Goal: Transaction & Acquisition: Purchase product/service

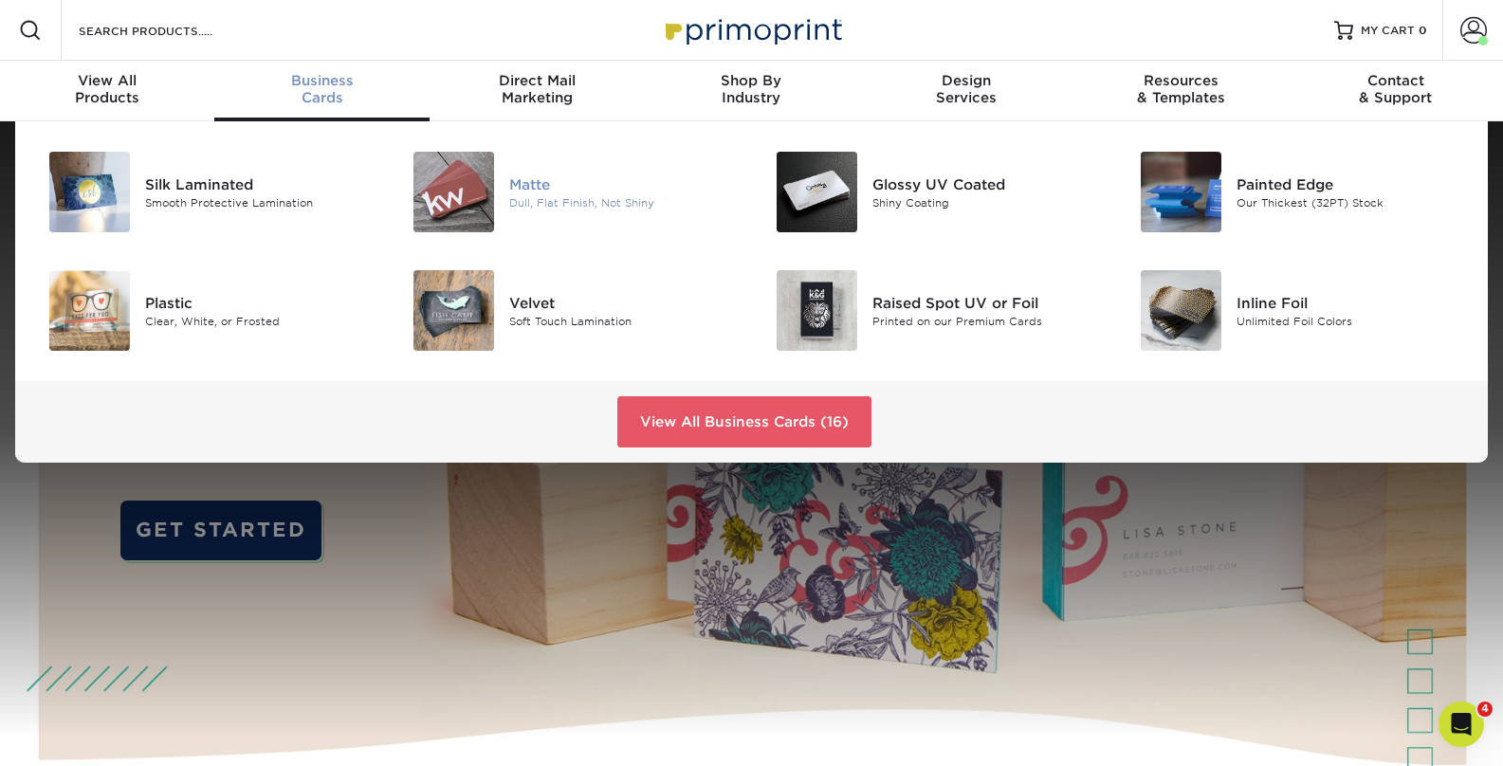
click at [535, 194] on div "Dull, Flat Finish, Not Shiny" at bounding box center [623, 202] width 229 height 16
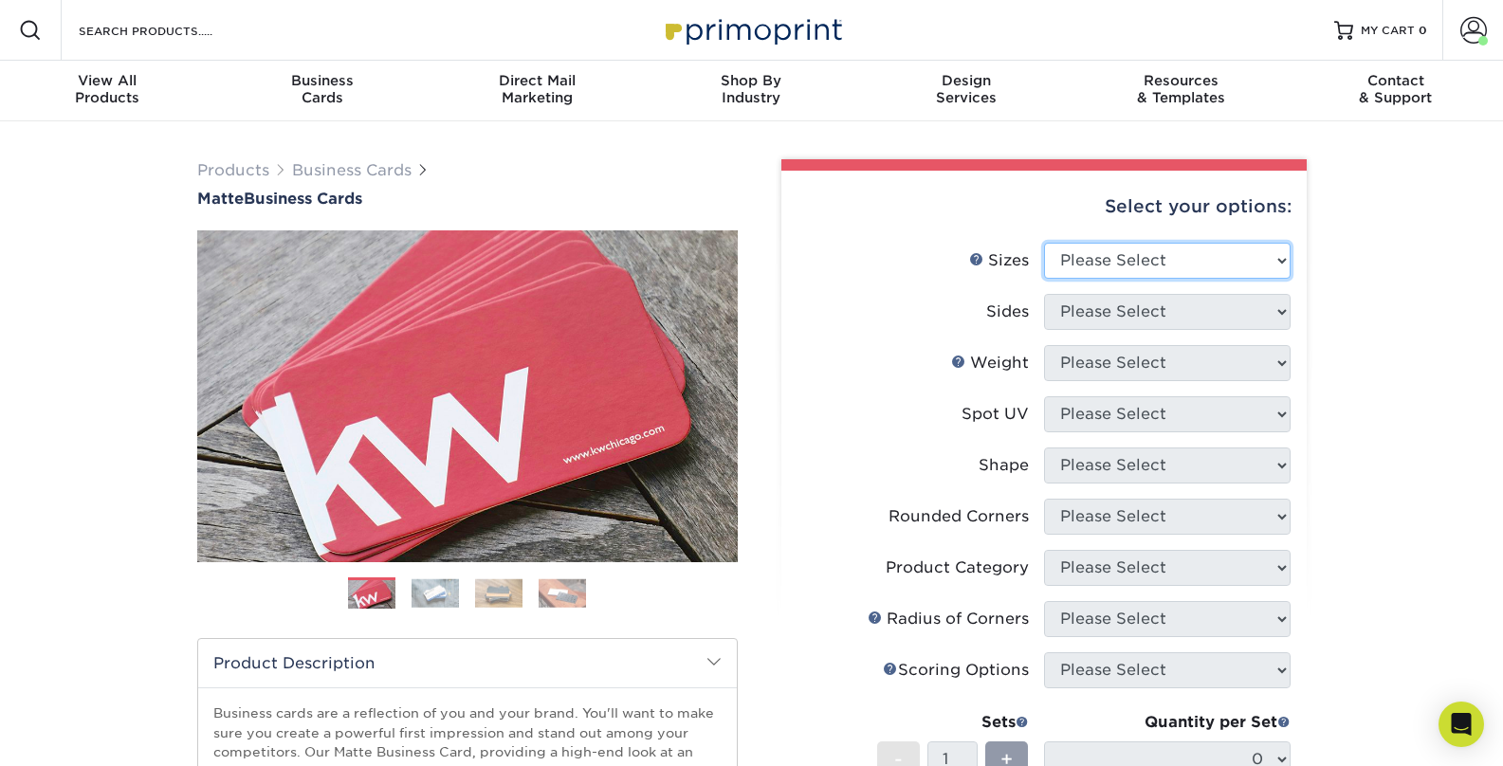
click at [1140, 253] on select "Please Select 1.5" x 3.5" - Mini 1.75" x 3.5" - Mini 2" x 2" - Square 2" x 3" -…" at bounding box center [1167, 261] width 247 height 36
select select "2.00x3.50"
click at [1044, 243] on select "Please Select 1.5" x 3.5" - Mini 1.75" x 3.5" - Mini 2" x 2" - Square 2" x 3" -…" at bounding box center [1167, 261] width 247 height 36
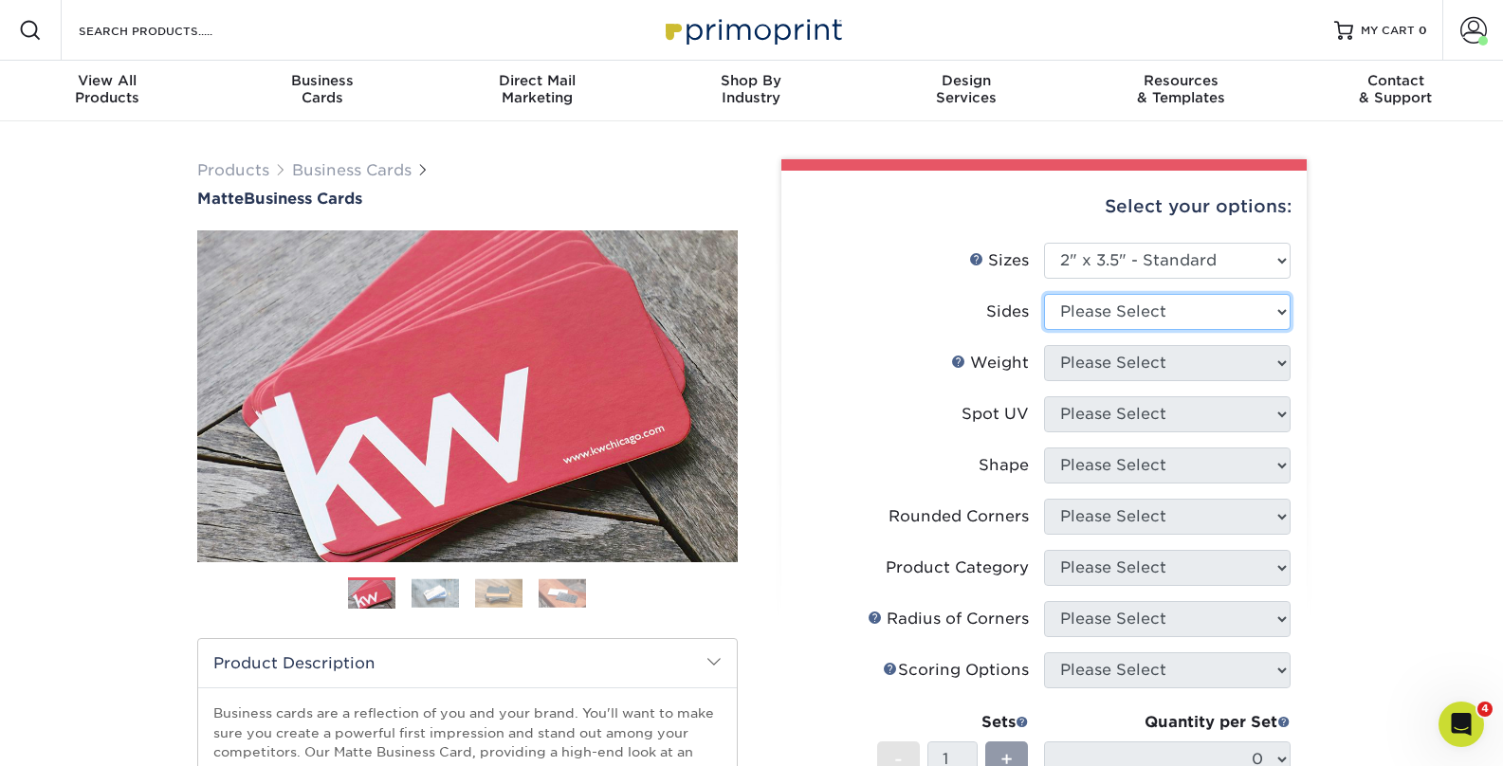
click at [1113, 308] on select "Please Select Print Both Sides Print Front Only" at bounding box center [1167, 312] width 247 height 36
select select "13abbda7-1d64-4f25-8bb2-c179b224825d"
click at [1044, 294] on select "Please Select Print Both Sides Print Front Only" at bounding box center [1167, 312] width 247 height 36
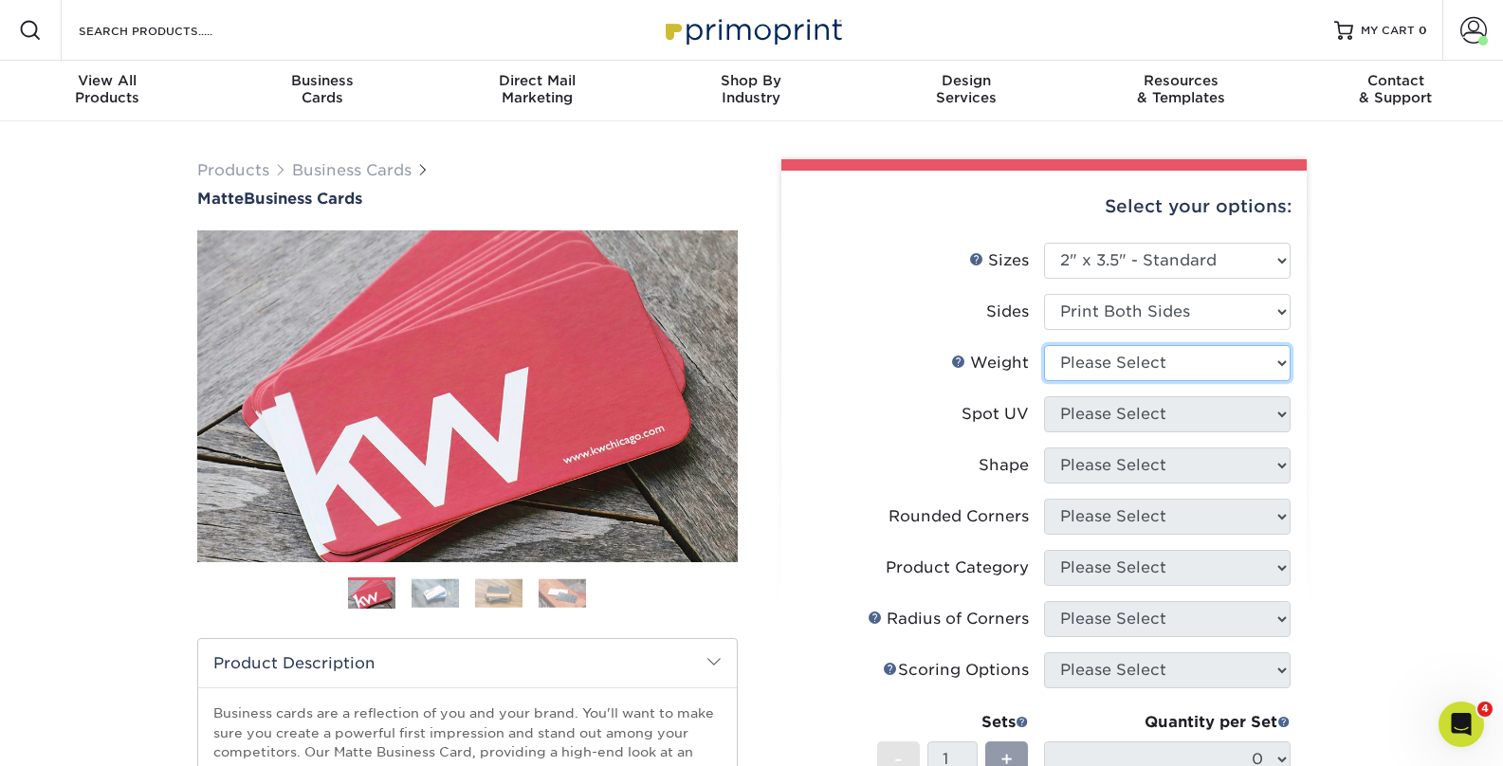
click at [1090, 364] on select "Please Select 16PT 14PT" at bounding box center [1167, 363] width 247 height 36
select select "16PT"
click at [1044, 345] on select "Please Select 16PT 14PT" at bounding box center [1167, 363] width 247 height 36
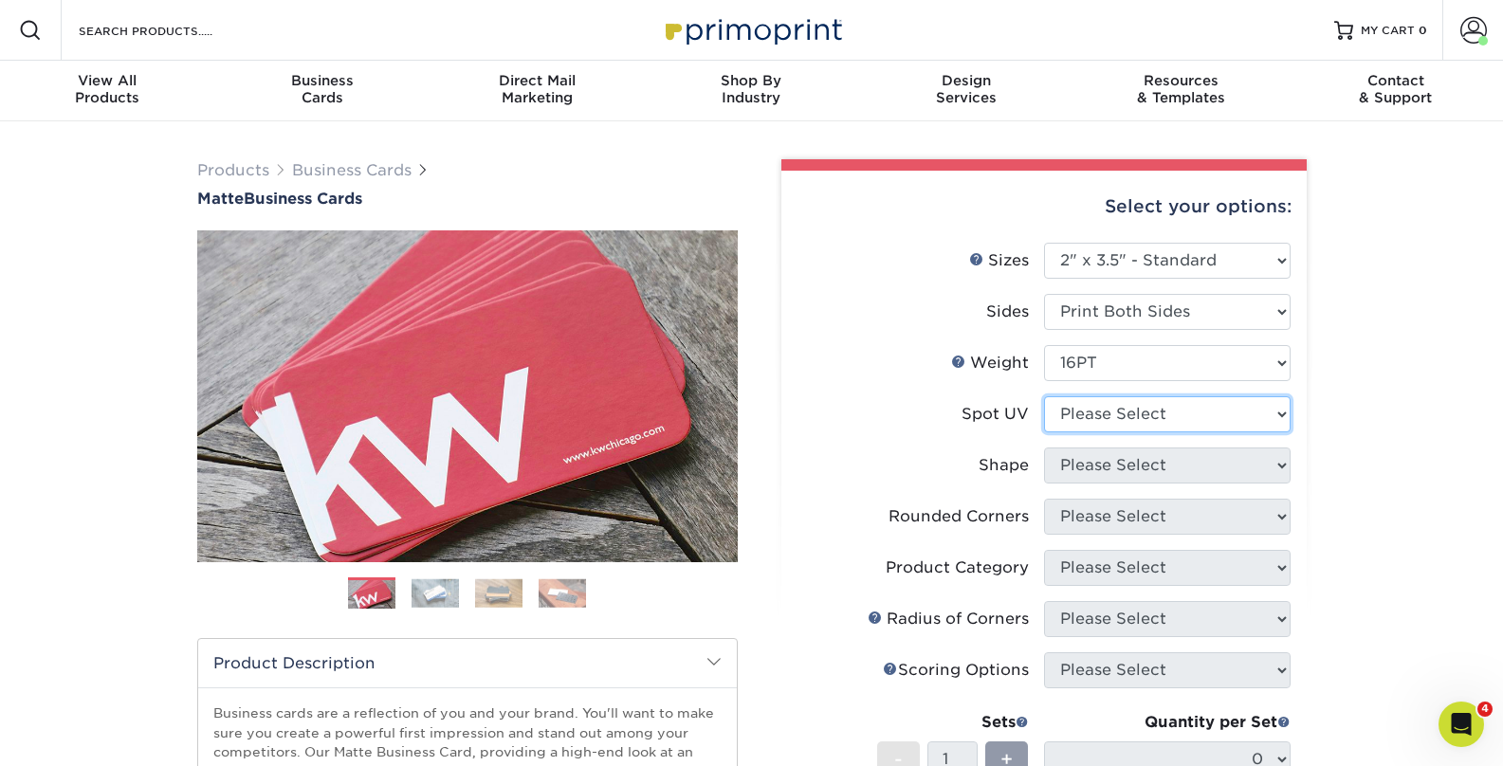
click at [1077, 411] on select "Please Select No Spot UV Front and Back (Both Sides) Front Only Back Only" at bounding box center [1167, 414] width 247 height 36
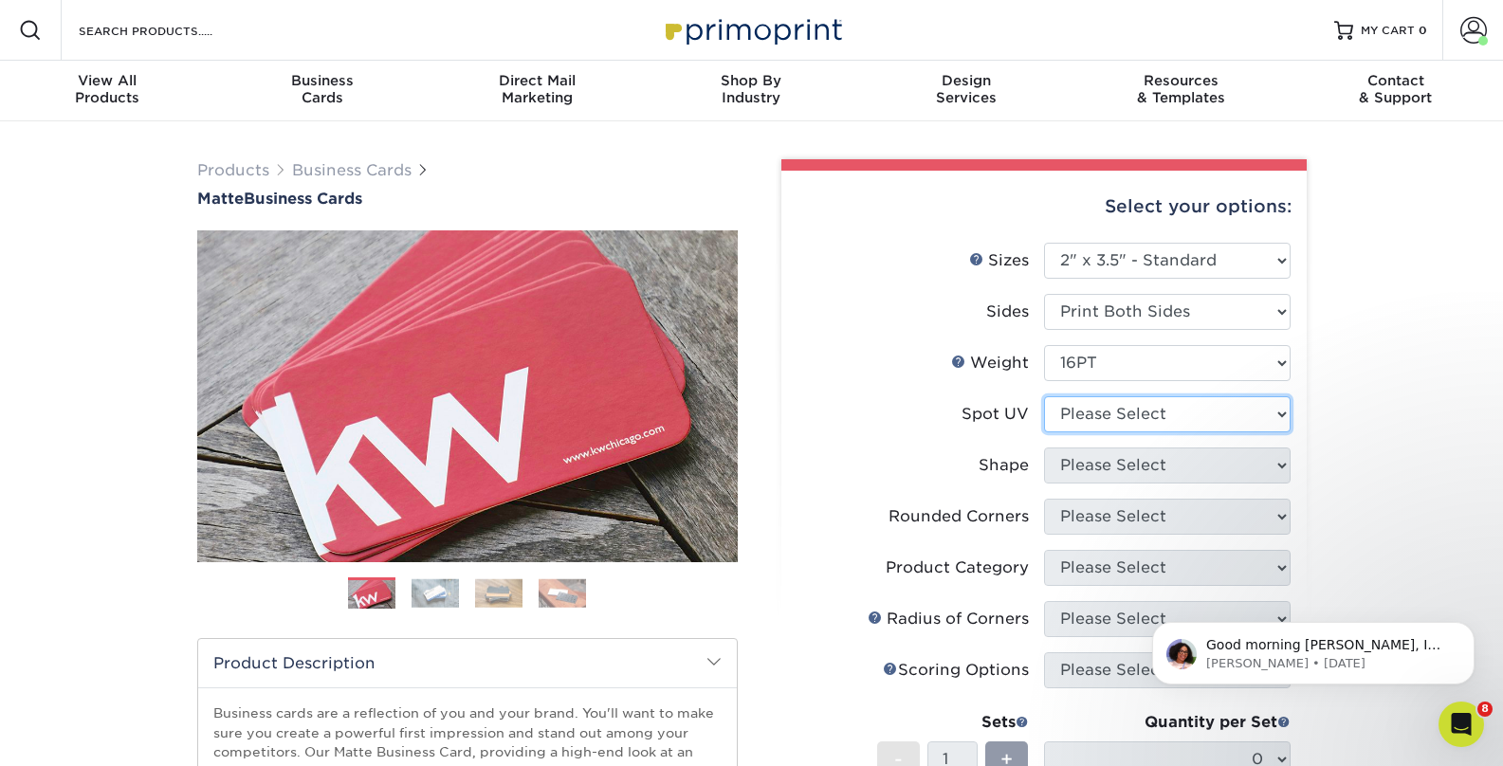
select select "3"
click at [1044, 396] on select "Please Select No Spot UV Front and Back (Both Sides) Front Only Back Only" at bounding box center [1167, 414] width 247 height 36
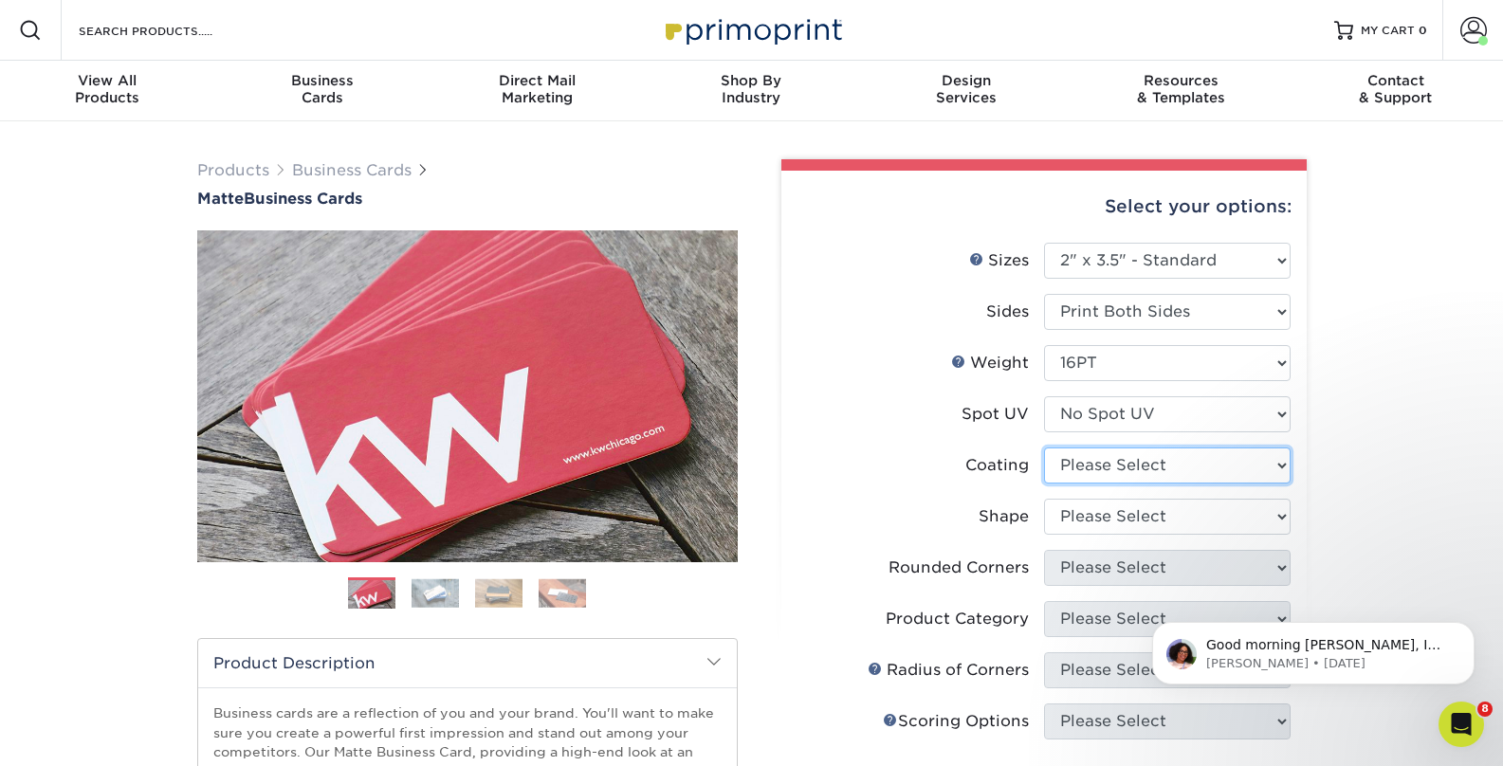
click at [1126, 460] on select at bounding box center [1167, 466] width 247 height 36
select select "121bb7b5-3b4d-429f-bd8d-bbf80e953313"
click at [1044, 448] on select at bounding box center [1167, 466] width 247 height 36
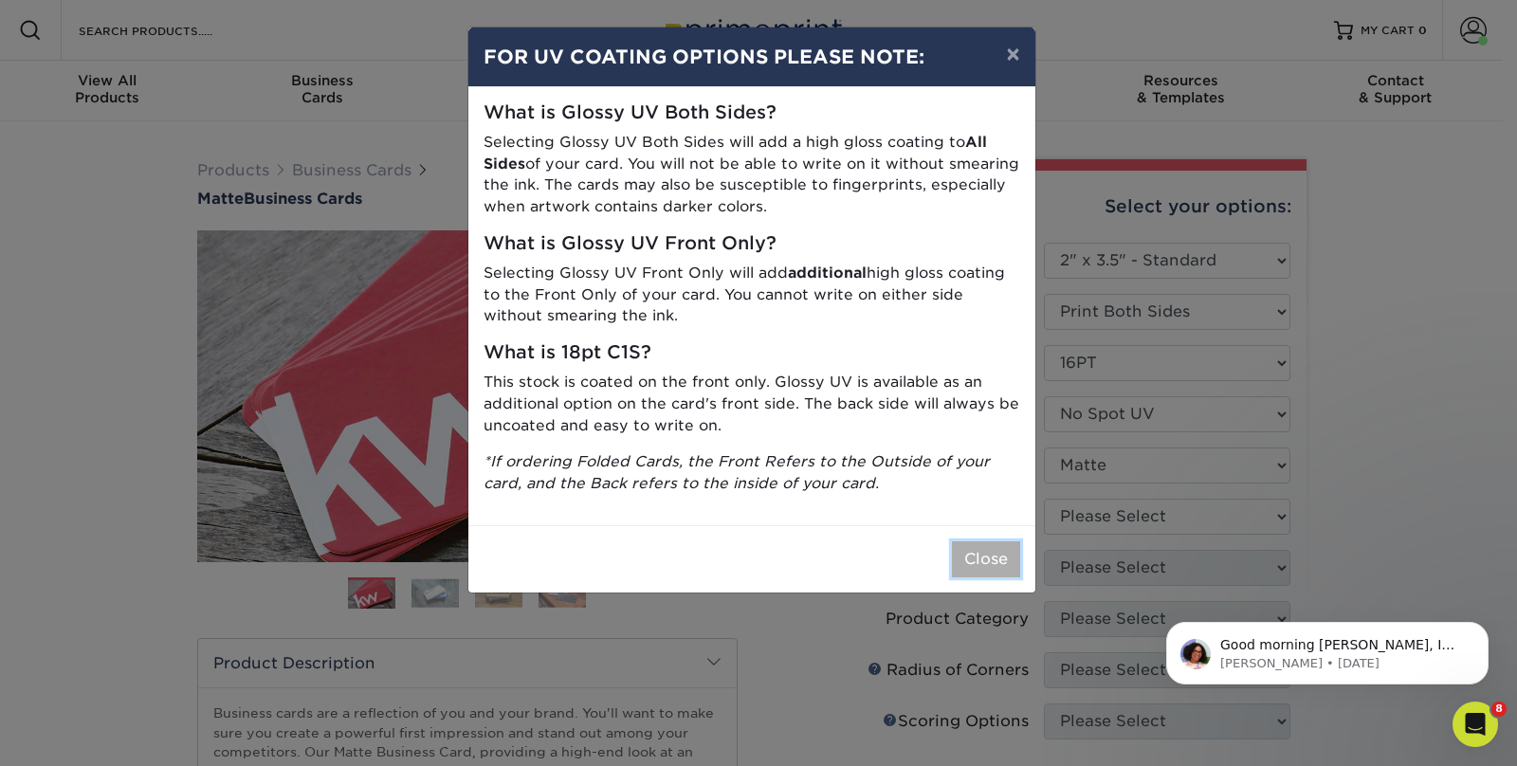
click at [973, 561] on button "Close" at bounding box center [986, 560] width 68 height 36
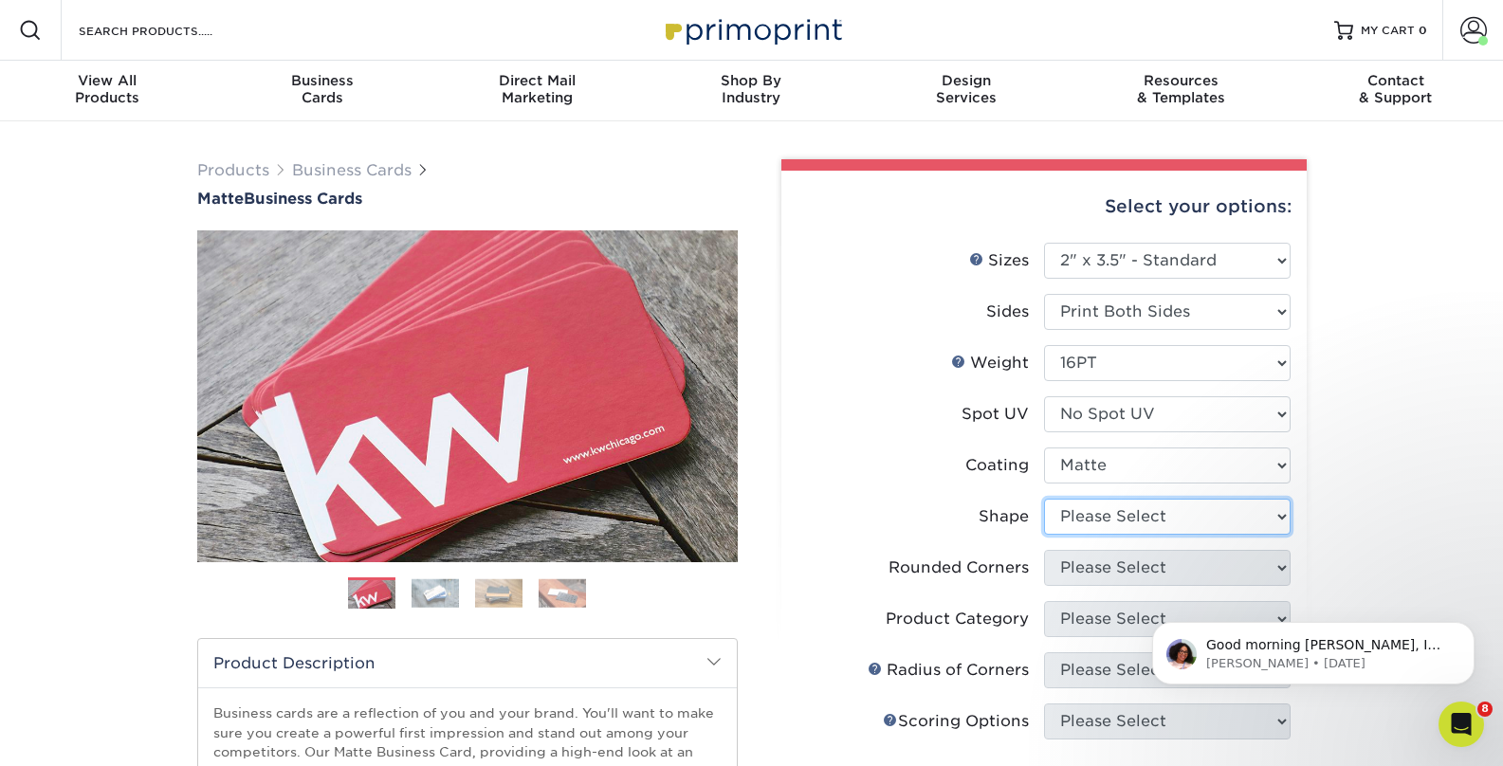
click at [1118, 525] on select "Please Select Standard Oval" at bounding box center [1167, 517] width 247 height 36
select select "standard"
click at [1044, 499] on select "Please Select Standard Oval" at bounding box center [1167, 517] width 247 height 36
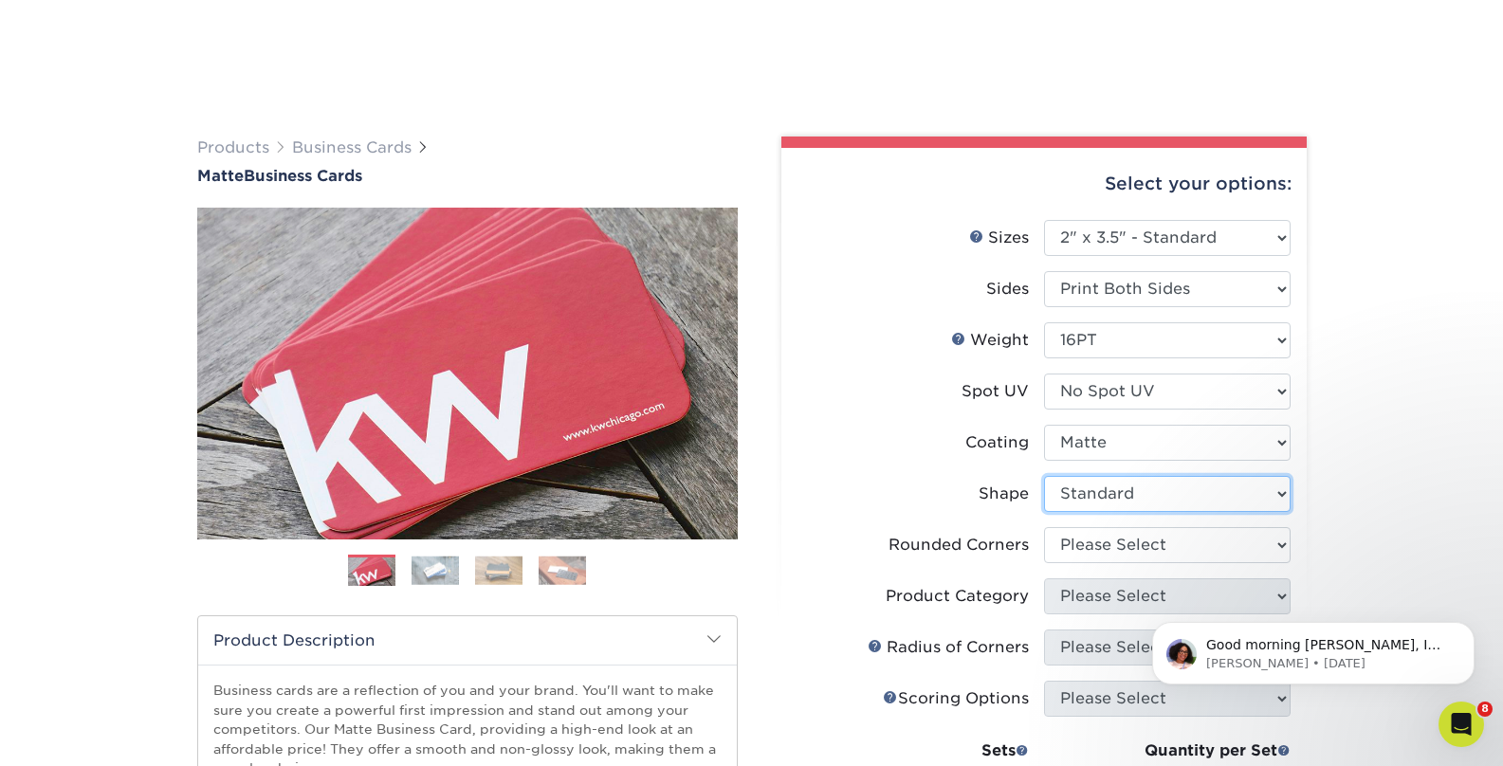
scroll to position [245, 0]
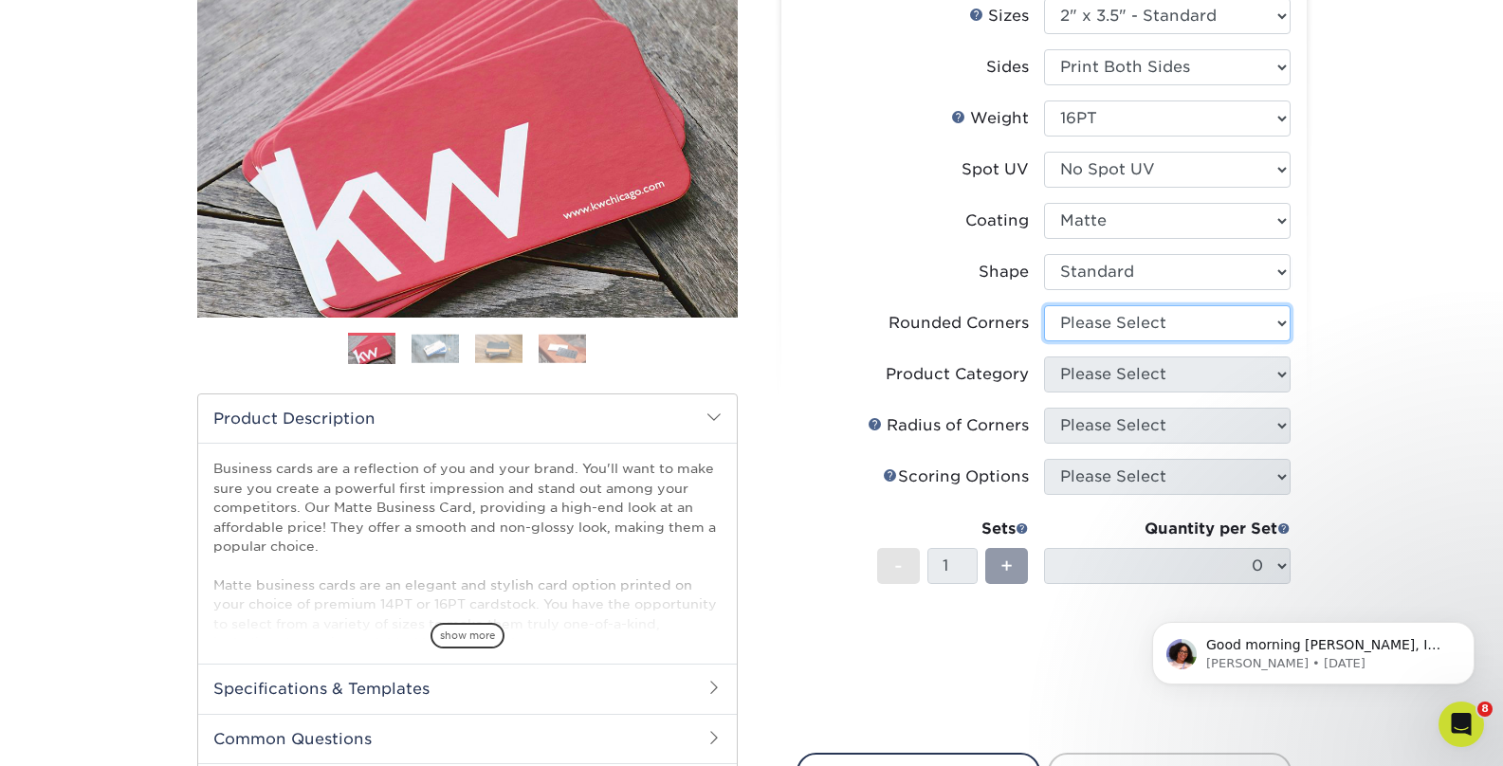
click at [1123, 328] on select "Please Select Yes - Round 2 Corners Yes - Round 4 Corners No" at bounding box center [1167, 323] width 247 height 36
select select "76a3b848-63b4-4449-aad1-d9e81d5a60f5"
click at [1044, 305] on select "Please Select Yes - Round 2 Corners Yes - Round 4 Corners No" at bounding box center [1167, 323] width 247 height 36
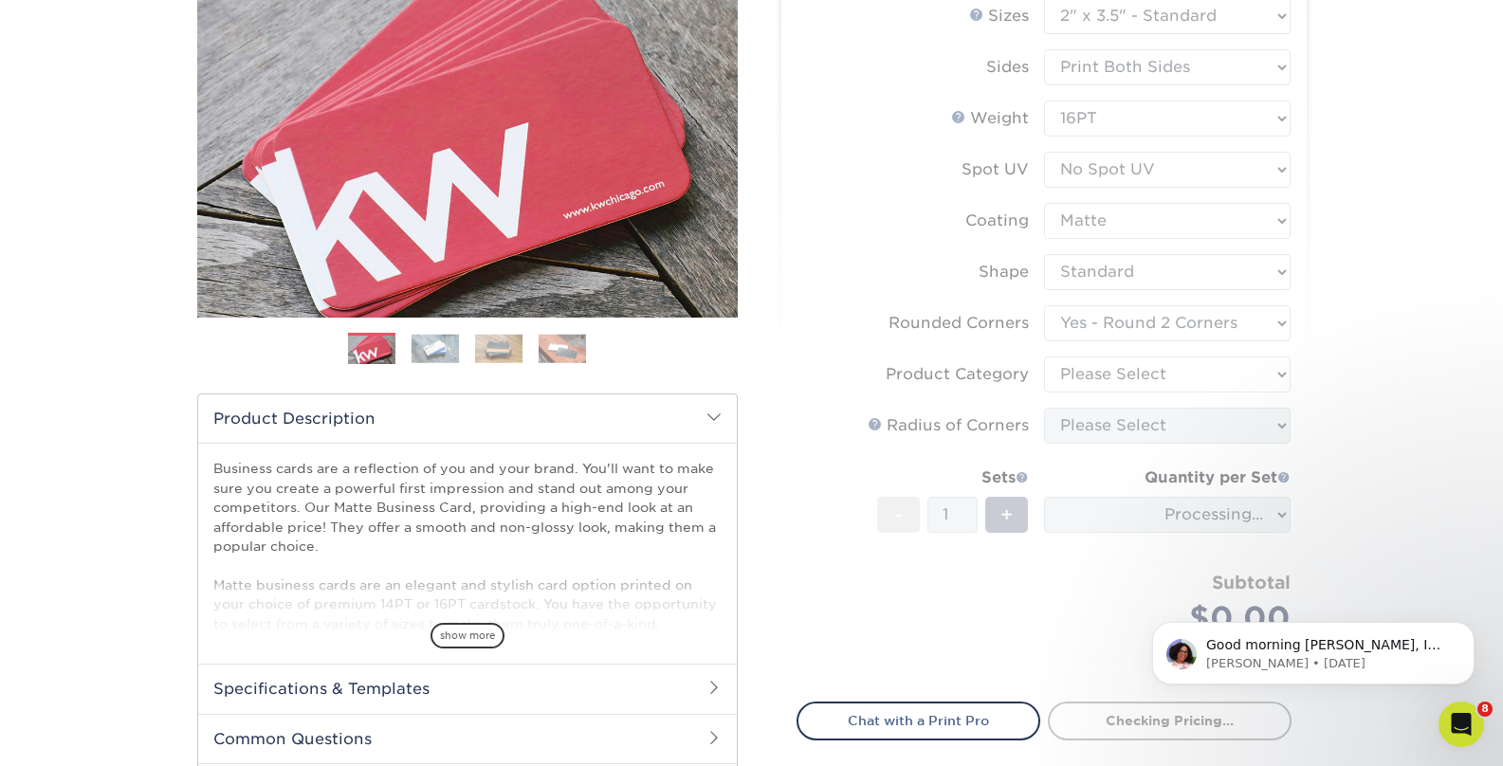
click at [1103, 374] on form "Sizes Help Sizes Please Select 1.5" x 3.5" - Mini 1.75" x 3.5" - Mini 2" x 2" -…" at bounding box center [1044, 339] width 495 height 682
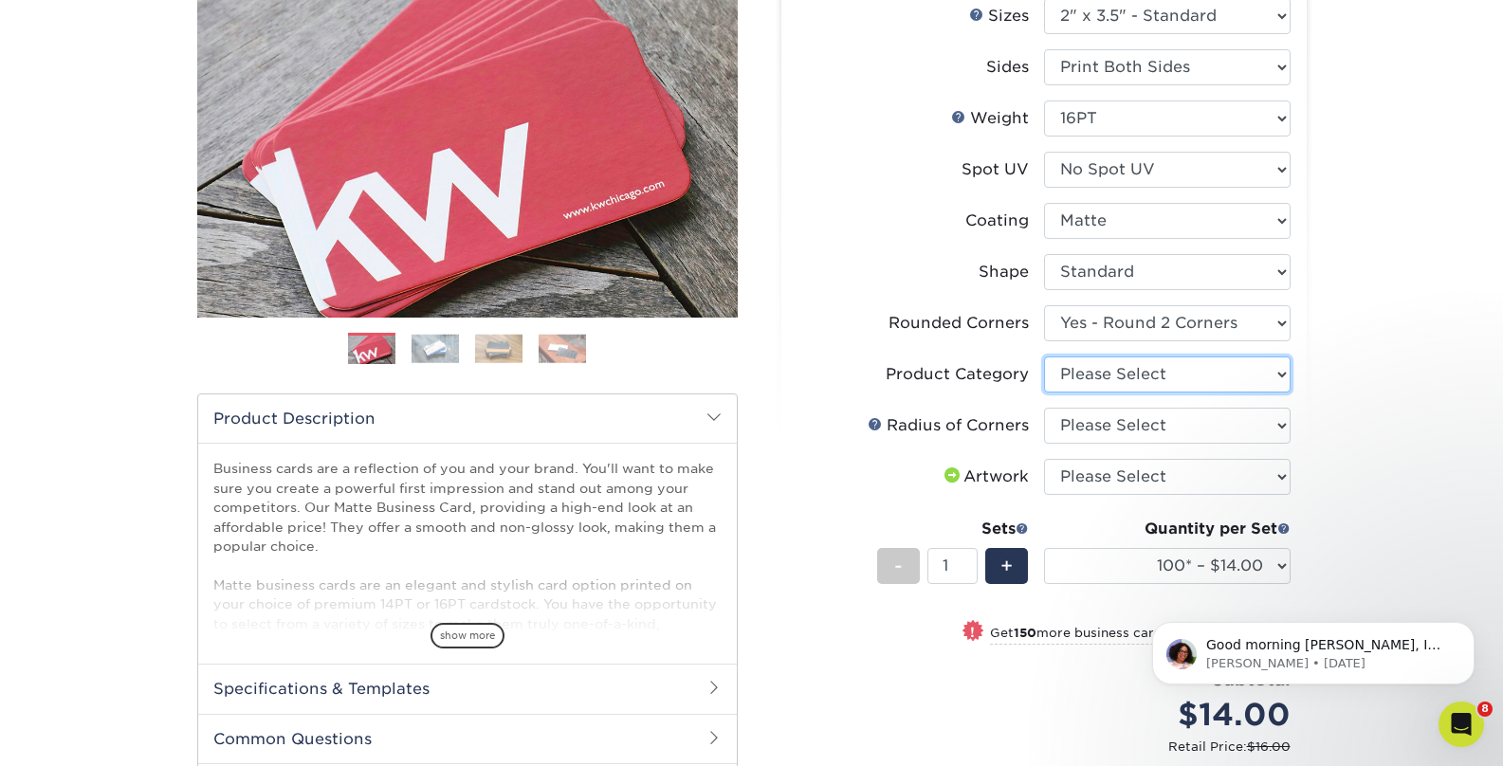
click at [1103, 374] on select "Please Select Business Cards" at bounding box center [1167, 375] width 247 height 36
select select "3b5148f1-0588-4f88-a218-97bcfdce65c1"
click at [1044, 357] on select "Please Select Business Cards" at bounding box center [1167, 375] width 247 height 36
click at [1116, 425] on select "Please Select Rounded 1/8" Rounded 1/4"" at bounding box center [1167, 426] width 247 height 36
select select "479fbfe7-6a0c-4895-8c9a-81739b7486c9"
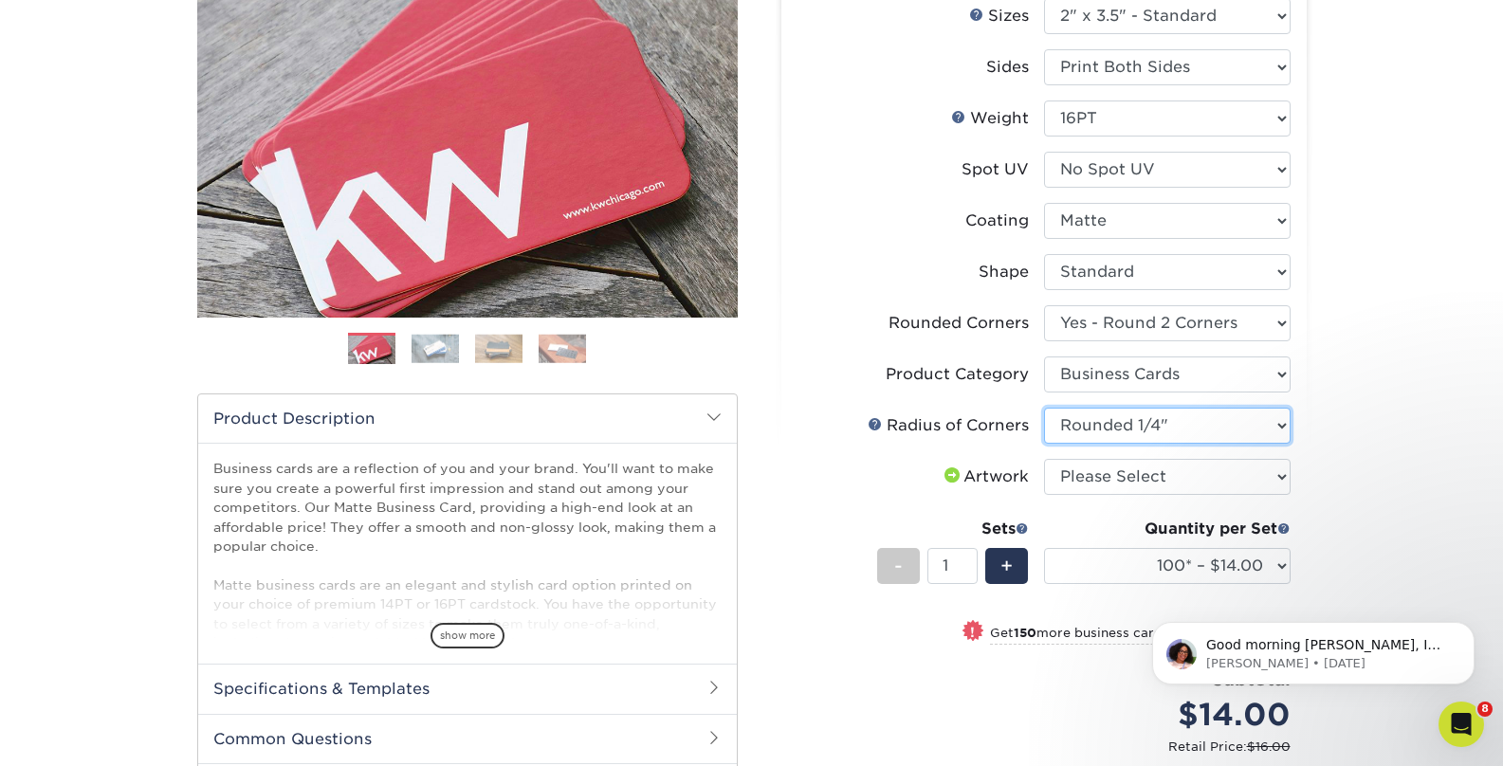
click at [1044, 408] on select "Please Select Rounded 1/8" Rounded 1/4"" at bounding box center [1167, 426] width 247 height 36
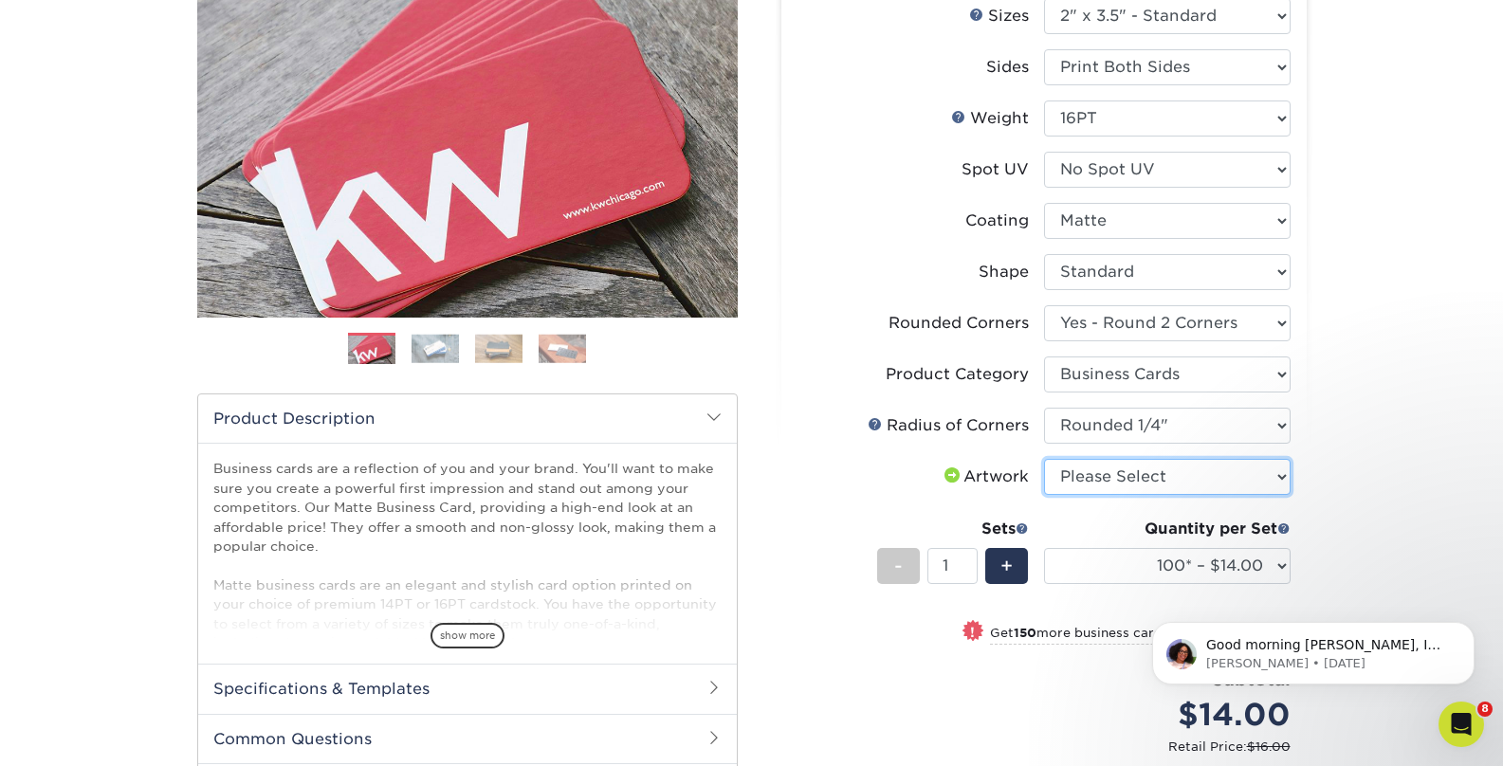
click at [1114, 482] on select "Please Select I will upload files I need a design - $100" at bounding box center [1167, 477] width 247 height 36
select select "upload"
click at [1044, 459] on select "Please Select I will upload files I need a design - $100" at bounding box center [1167, 477] width 247 height 36
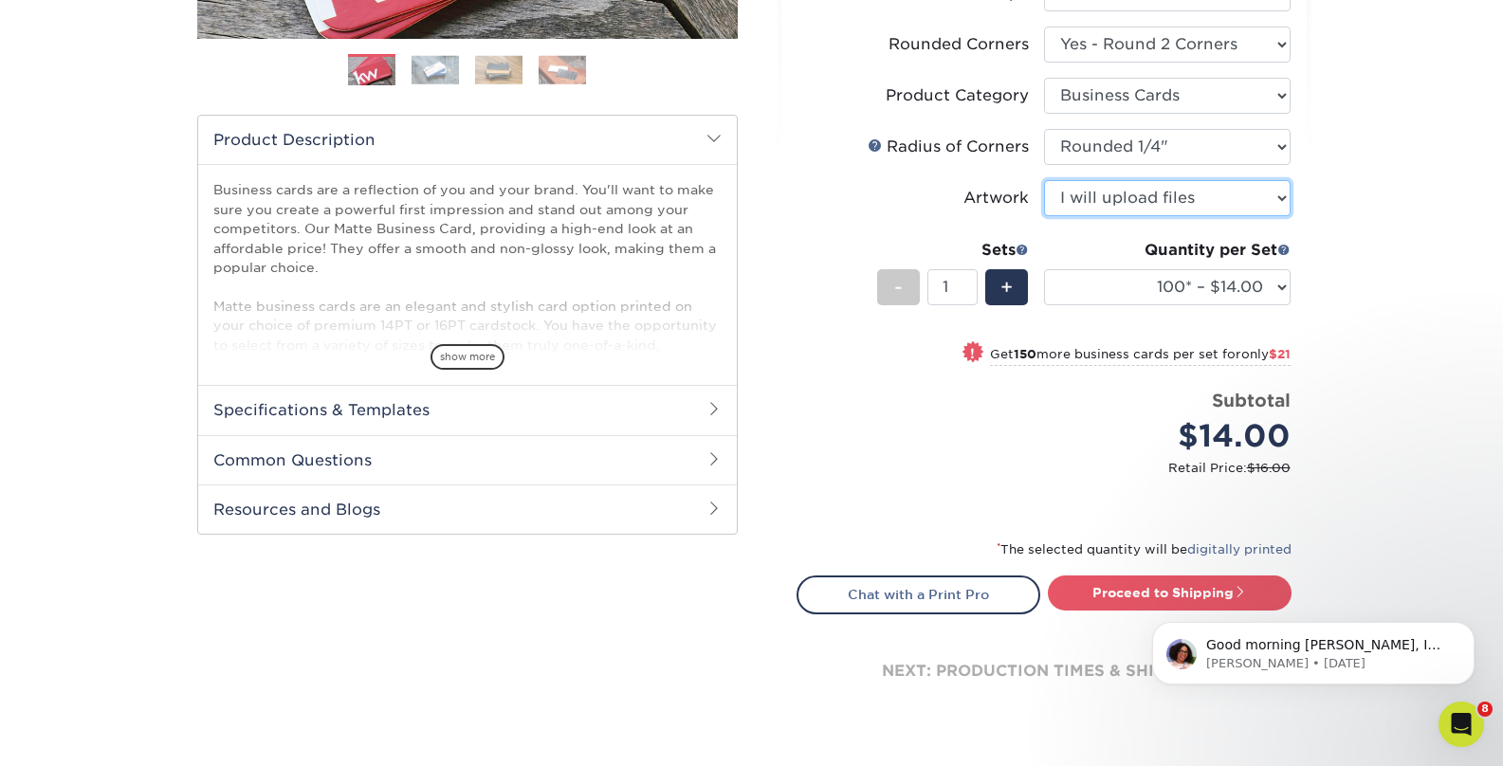
scroll to position [527, 0]
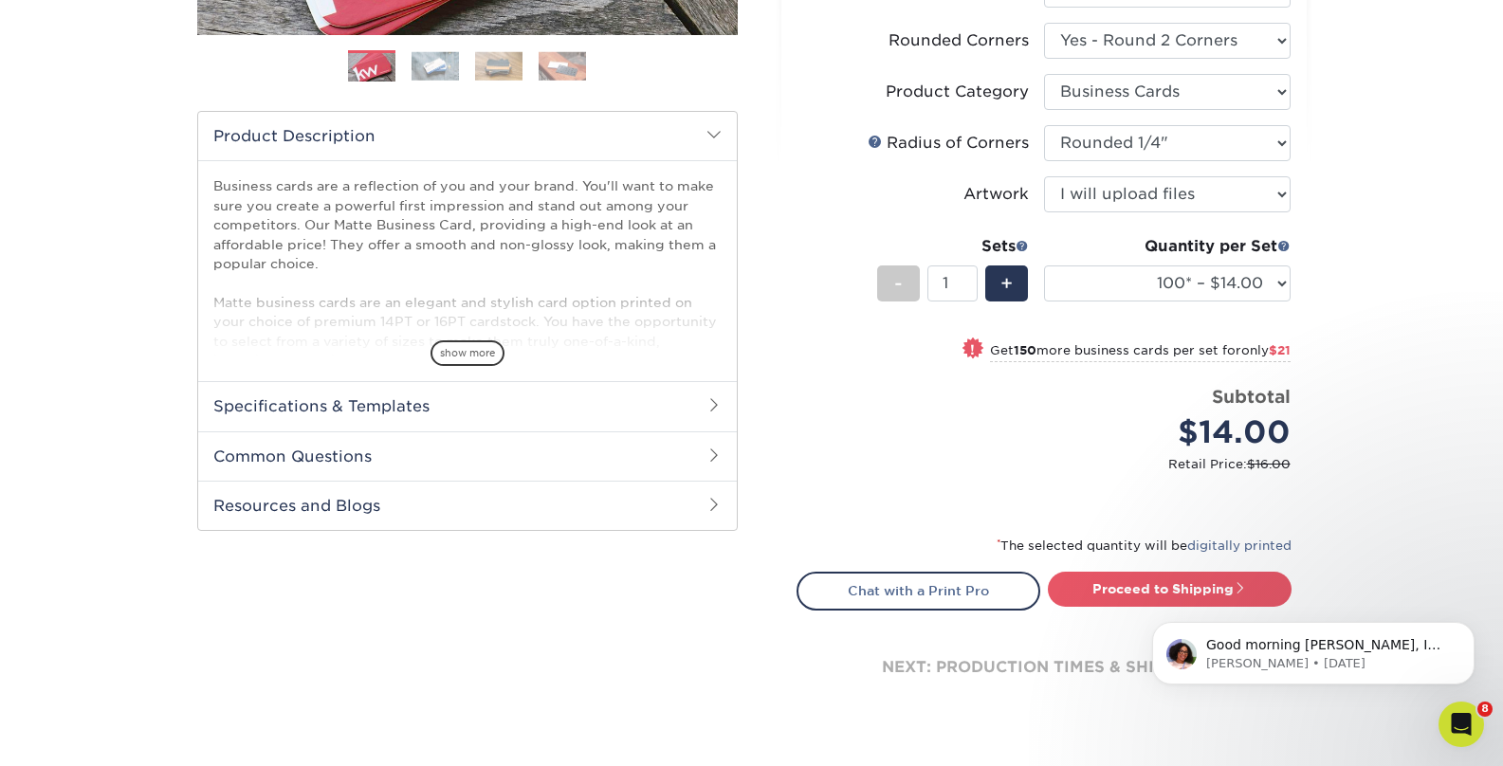
click at [1127, 588] on html "Good morning Gabrielle, I am reaching out to let you know that your order has c…" at bounding box center [1313, 648] width 379 height 133
click at [1140, 594] on body "Good morning Gabrielle, I am reaching out to let you know that your order has c…" at bounding box center [1313, 649] width 364 height 118
click at [1163, 588] on html "Good morning Gabrielle, I am reaching out to let you know that your order has c…" at bounding box center [1313, 648] width 379 height 133
click at [1015, 470] on small "Retail Price: $16.00" at bounding box center [1051, 464] width 479 height 18
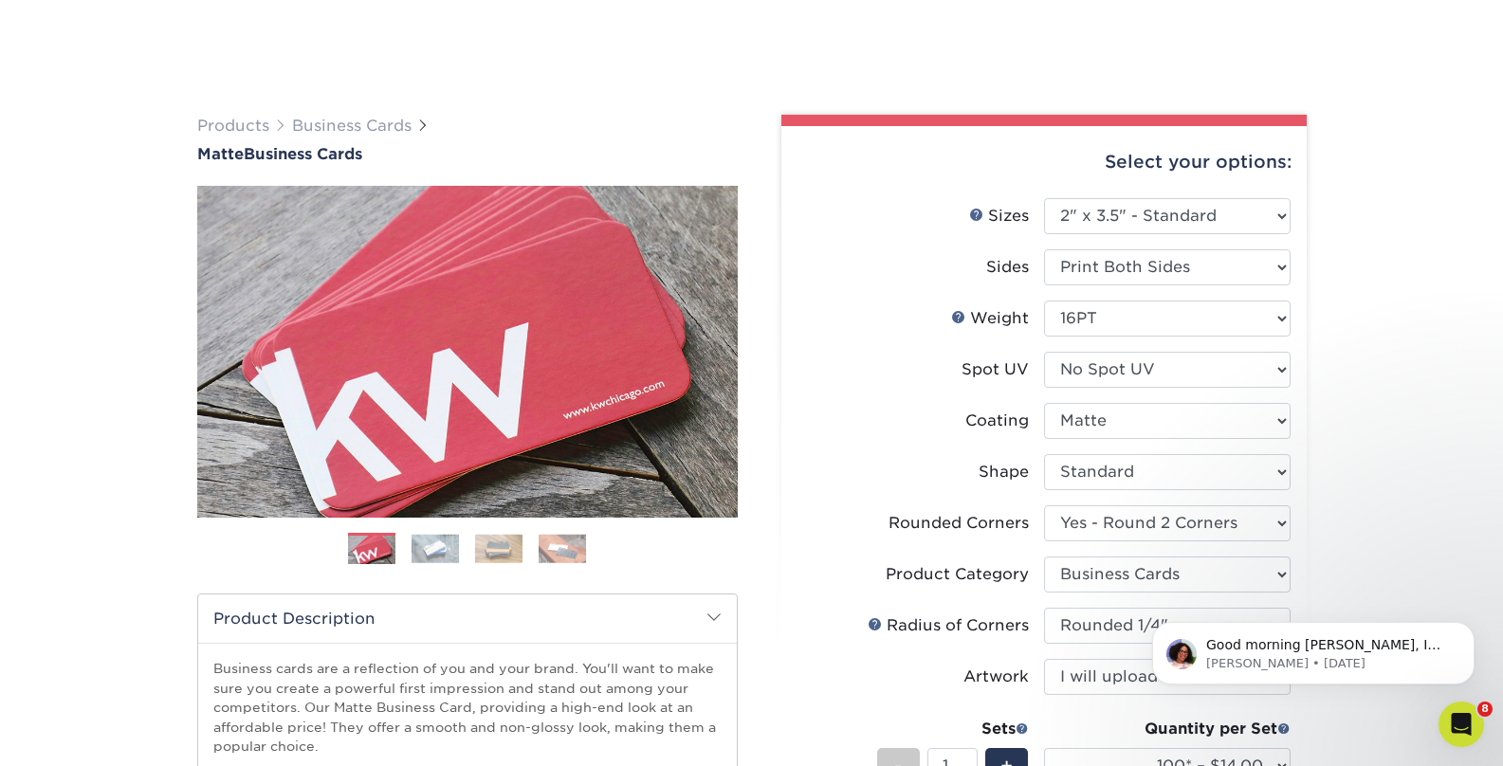
scroll to position [312, 0]
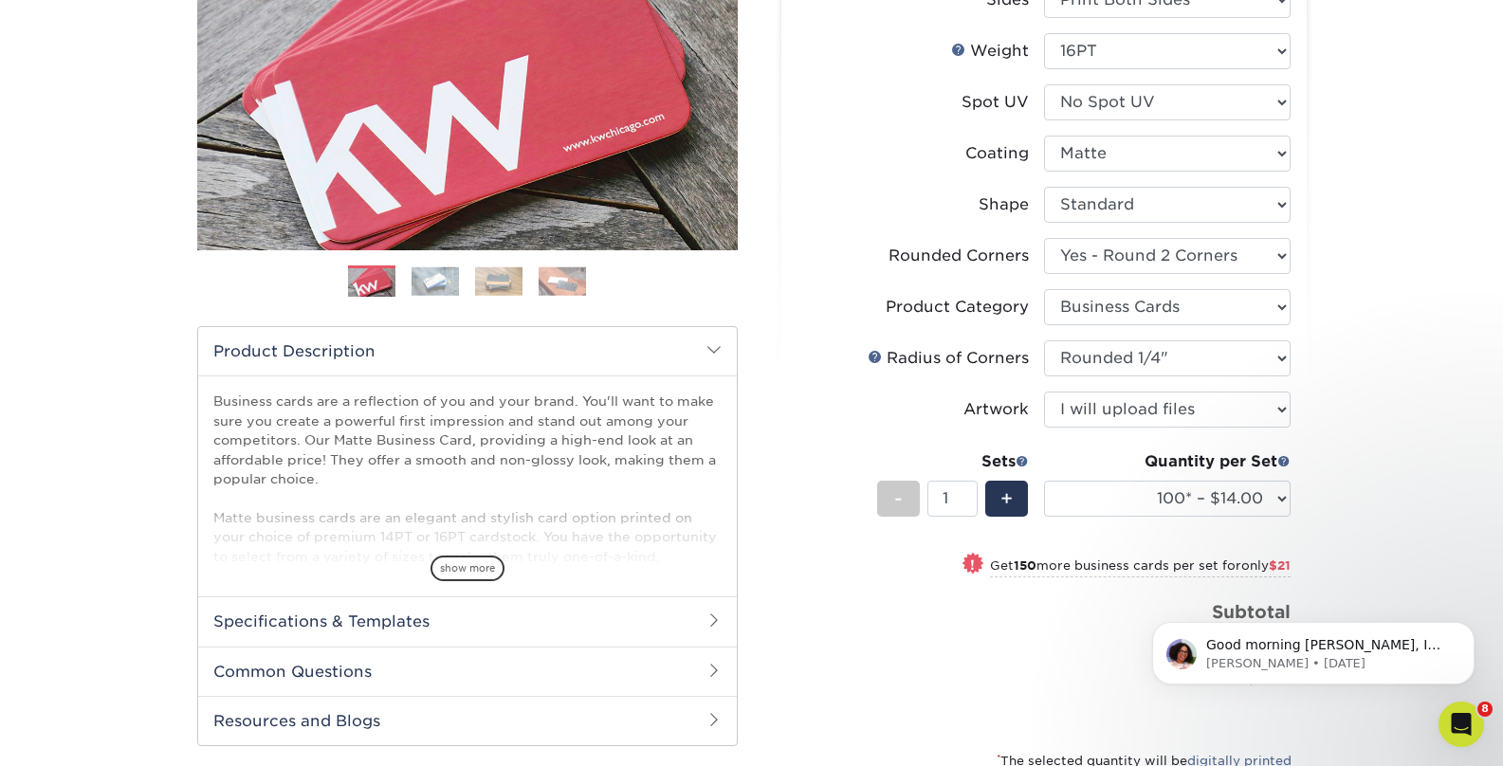
click at [863, 602] on div "Price per set $14.00" at bounding box center [921, 635] width 247 height 72
click at [1113, 436] on li "Artwork Please Select I will upload files I need a design - $100" at bounding box center [1044, 417] width 493 height 51
click at [1138, 492] on select "100* – $14.00 250* – $35.00 500 – $70.00 1000 – $86.00 2500 – $158.00 5000 – $2…" at bounding box center [1167, 499] width 247 height 36
click at [1044, 481] on select "100* – $14.00 250* – $35.00 500 – $70.00 1000 – $86.00 2500 – $158.00 5000 – $2…" at bounding box center [1167, 499] width 247 height 36
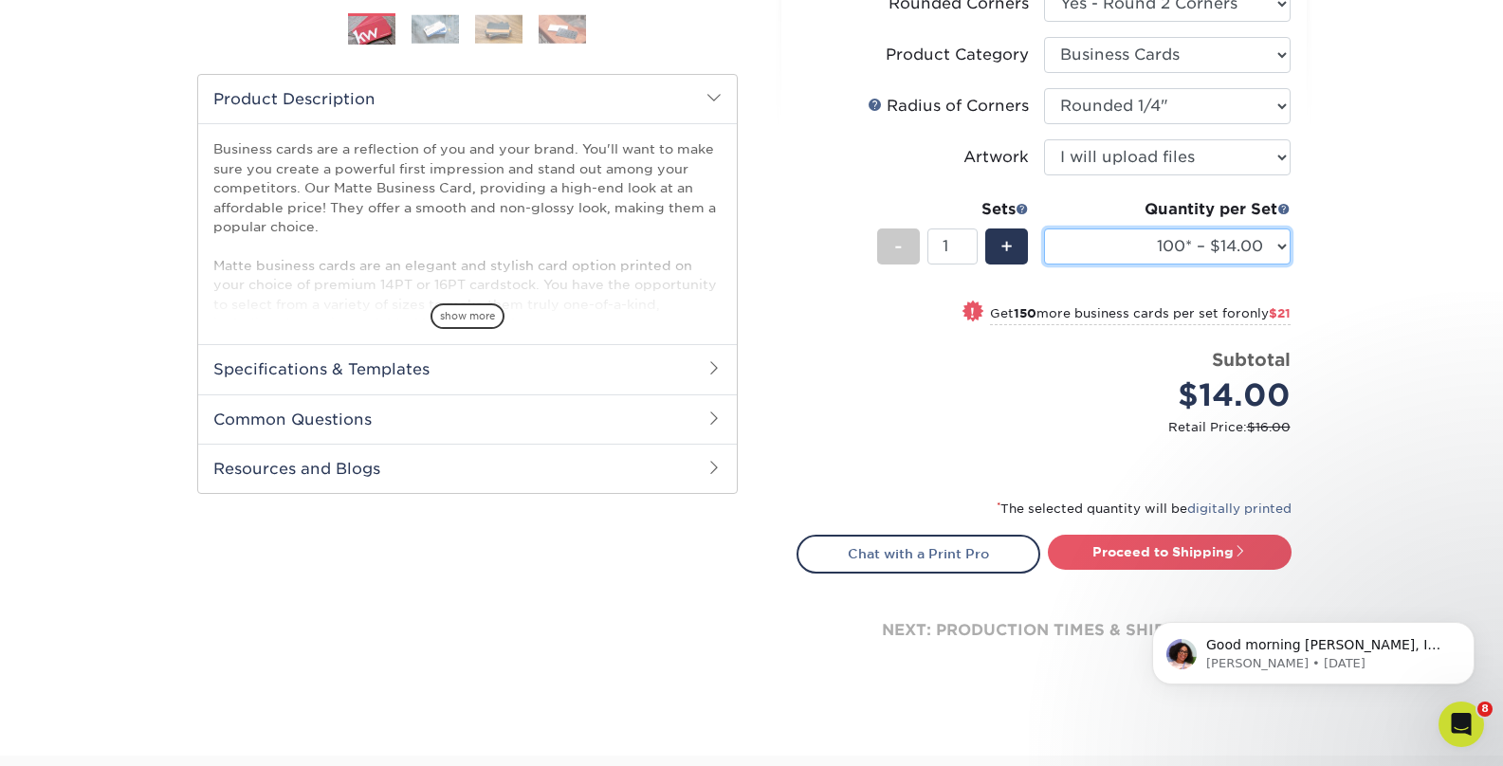
scroll to position [756, 0]
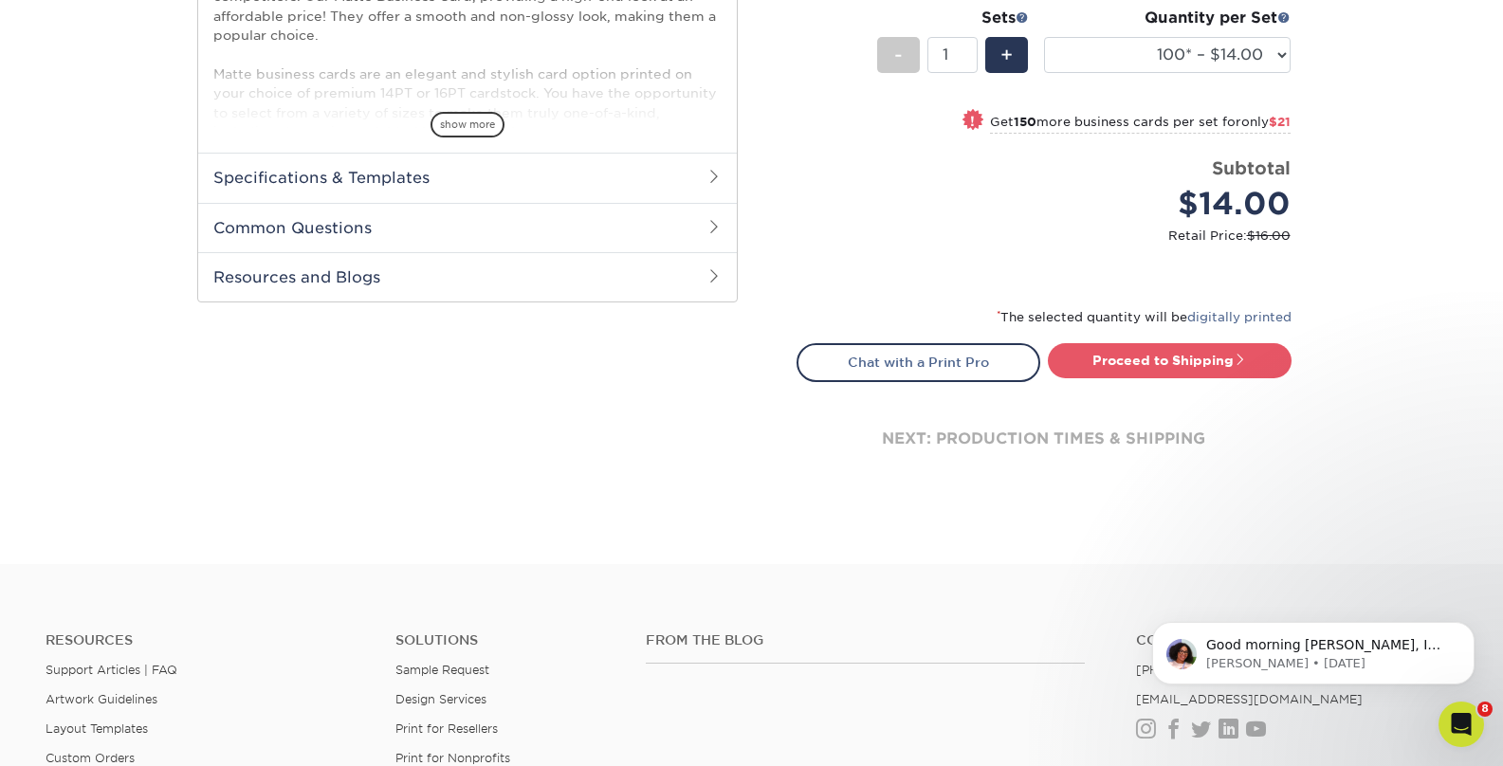
drag, startPoint x: 1128, startPoint y: 497, endPoint x: 1133, endPoint y: 411, distance: 86.5
click at [1141, 366] on link "Proceed to Shipping" at bounding box center [1170, 360] width 244 height 34
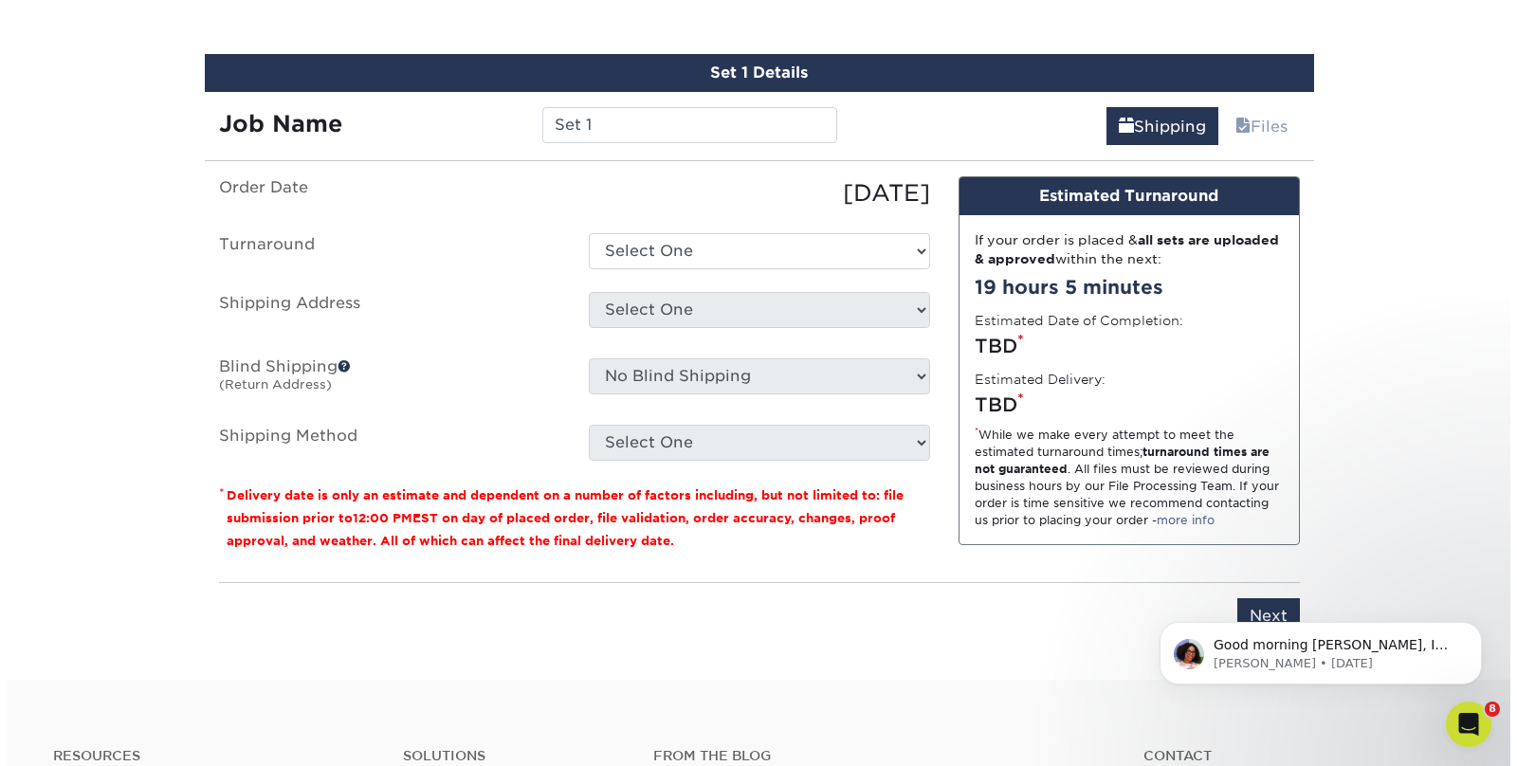
scroll to position [1150, 0]
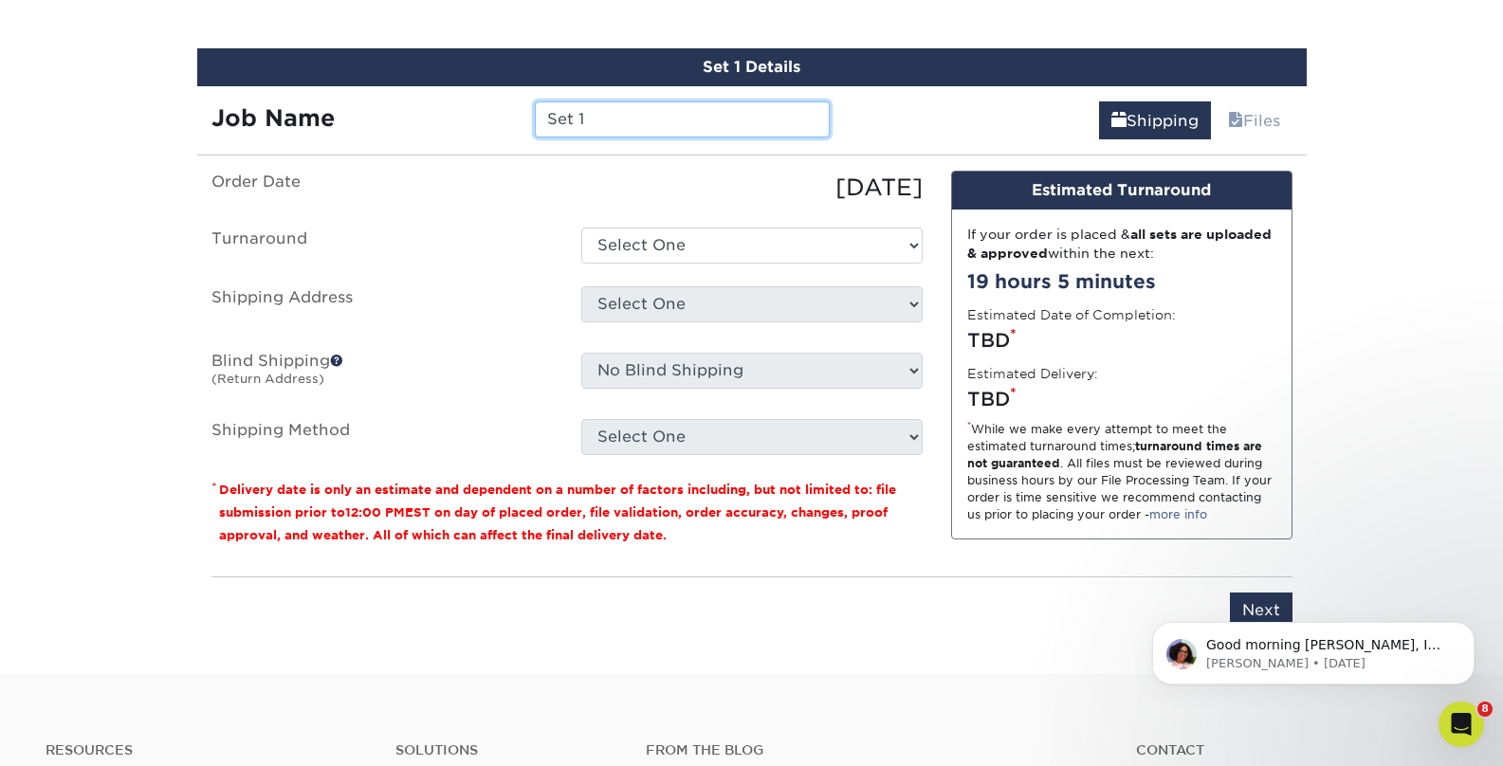
drag, startPoint x: 637, startPoint y: 116, endPoint x: 528, endPoint y: 103, distance: 109.8
click at [528, 103] on div "Set 1" at bounding box center [682, 119] width 323 height 36
type input "[PERSON_NAME] Bus Cards"
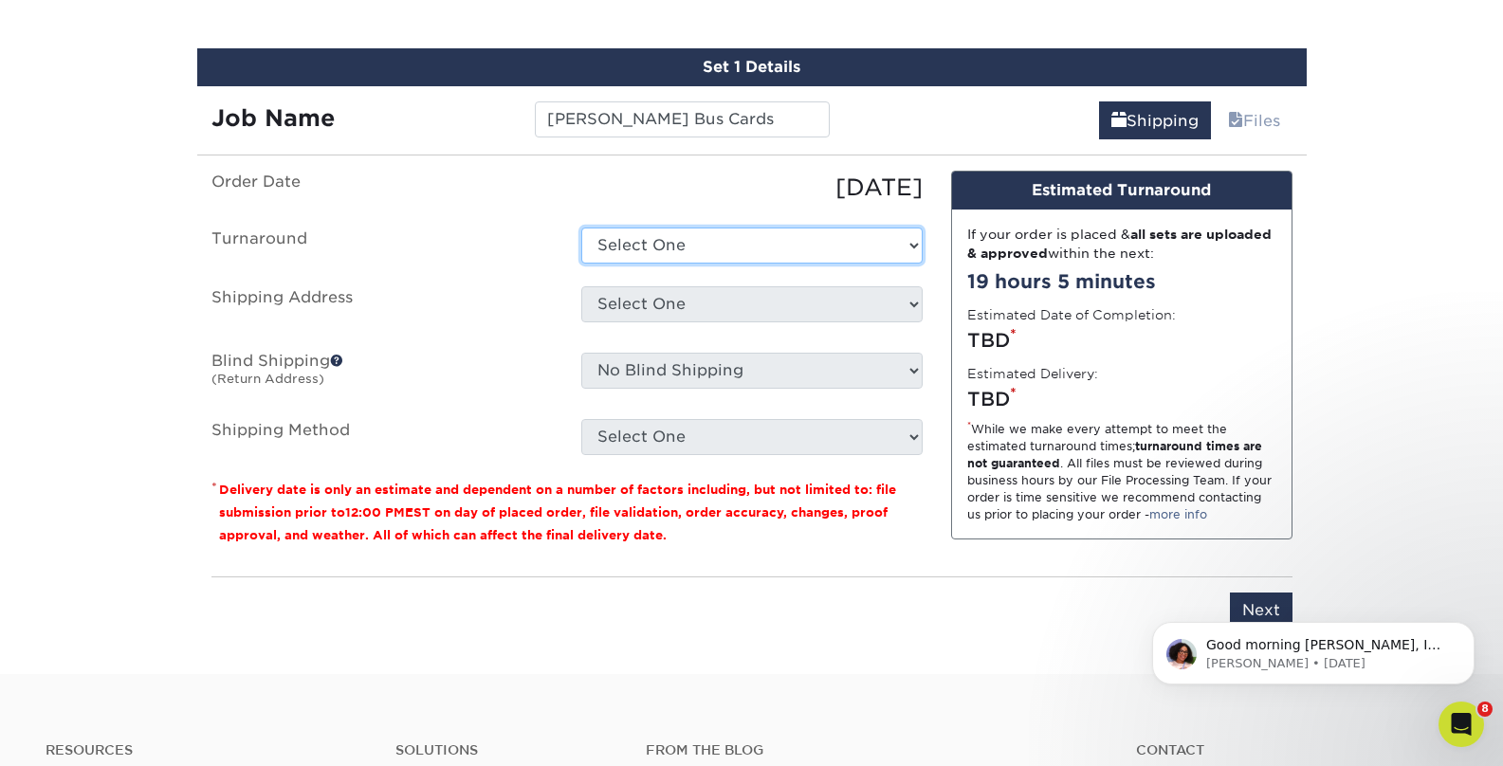
click at [691, 243] on select "Select One 2-4 Business Days 2 Day Next Business Day" at bounding box center [751, 246] width 341 height 36
select select "1a14f52c-e88e-4b57-988e-4a9ef63b1916"
click at [581, 228] on select "Select One 2-4 Business Days 2 Day Next Business Day" at bounding box center [751, 246] width 341 height 36
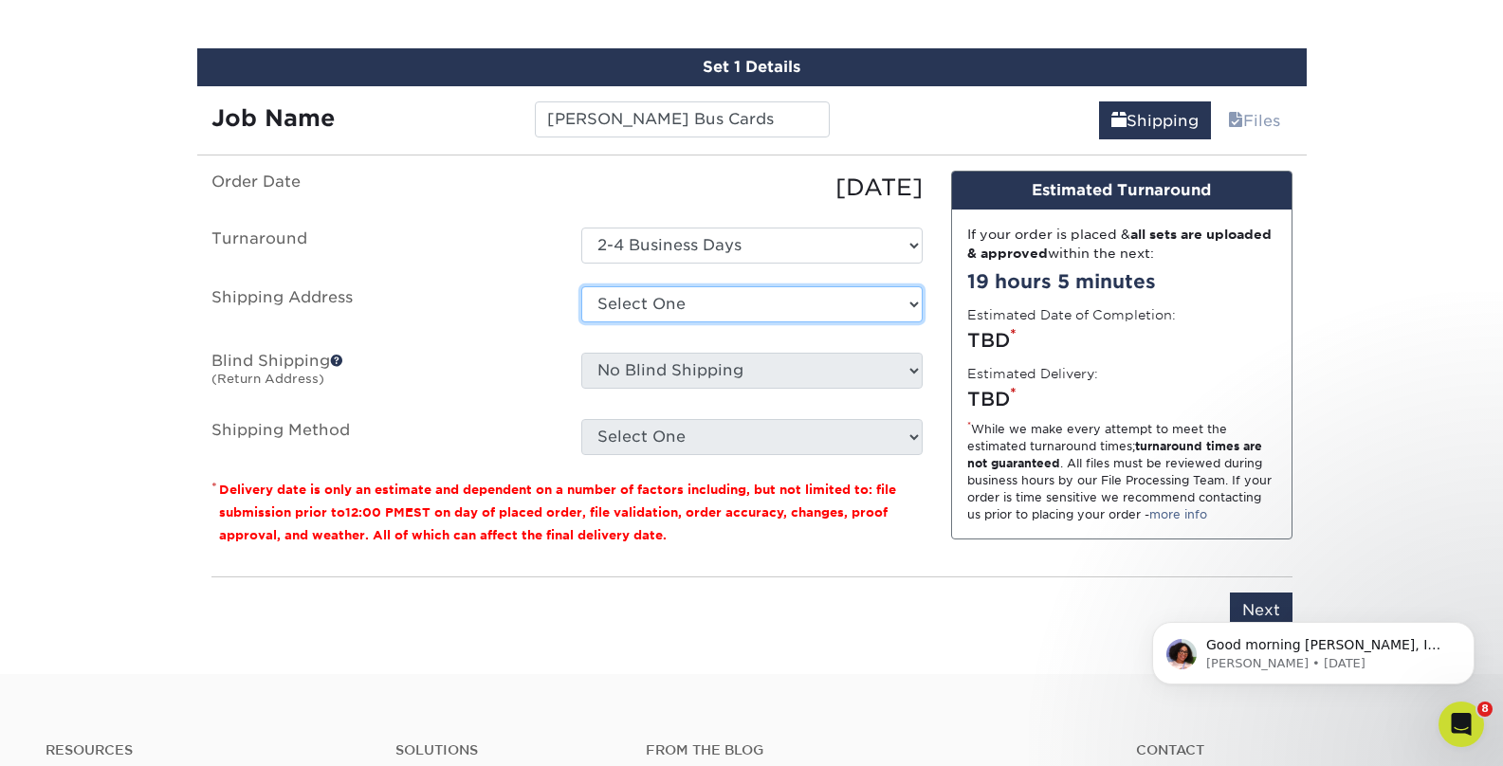
click at [692, 297] on select "Select One Adam Hartz Adriana Segura Alex Cooper Alyssa Spath Amber O'Briant Am…" at bounding box center [751, 304] width 341 height 36
select select "newaddress"
click at [581, 286] on select "Select One Adam Hartz Adriana Segura Alex Cooper Alyssa Spath Amber O'Briant Am…" at bounding box center [751, 304] width 341 height 36
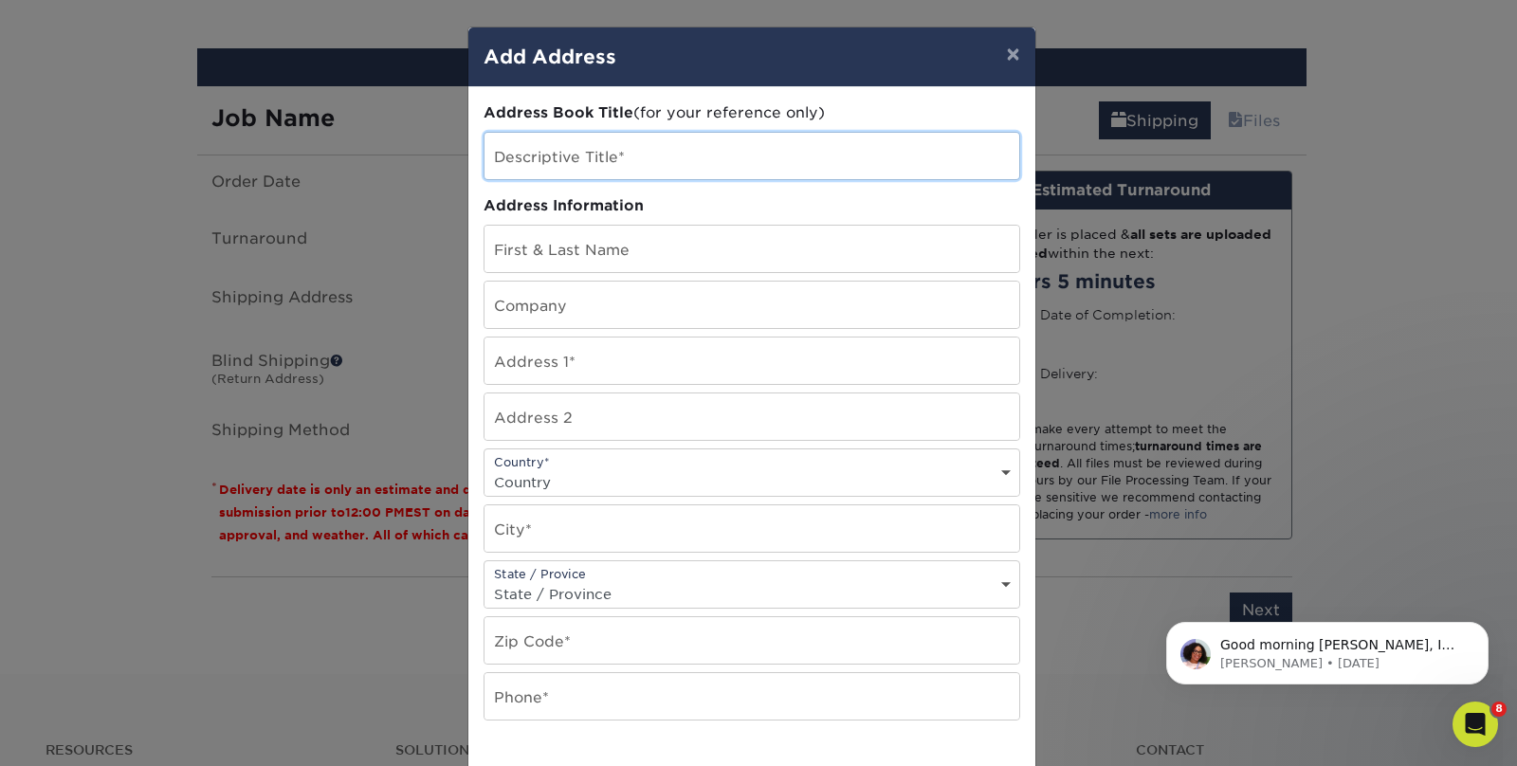
click at [625, 170] on input "text" at bounding box center [752, 156] width 535 height 46
type input "[PERSON_NAME]"
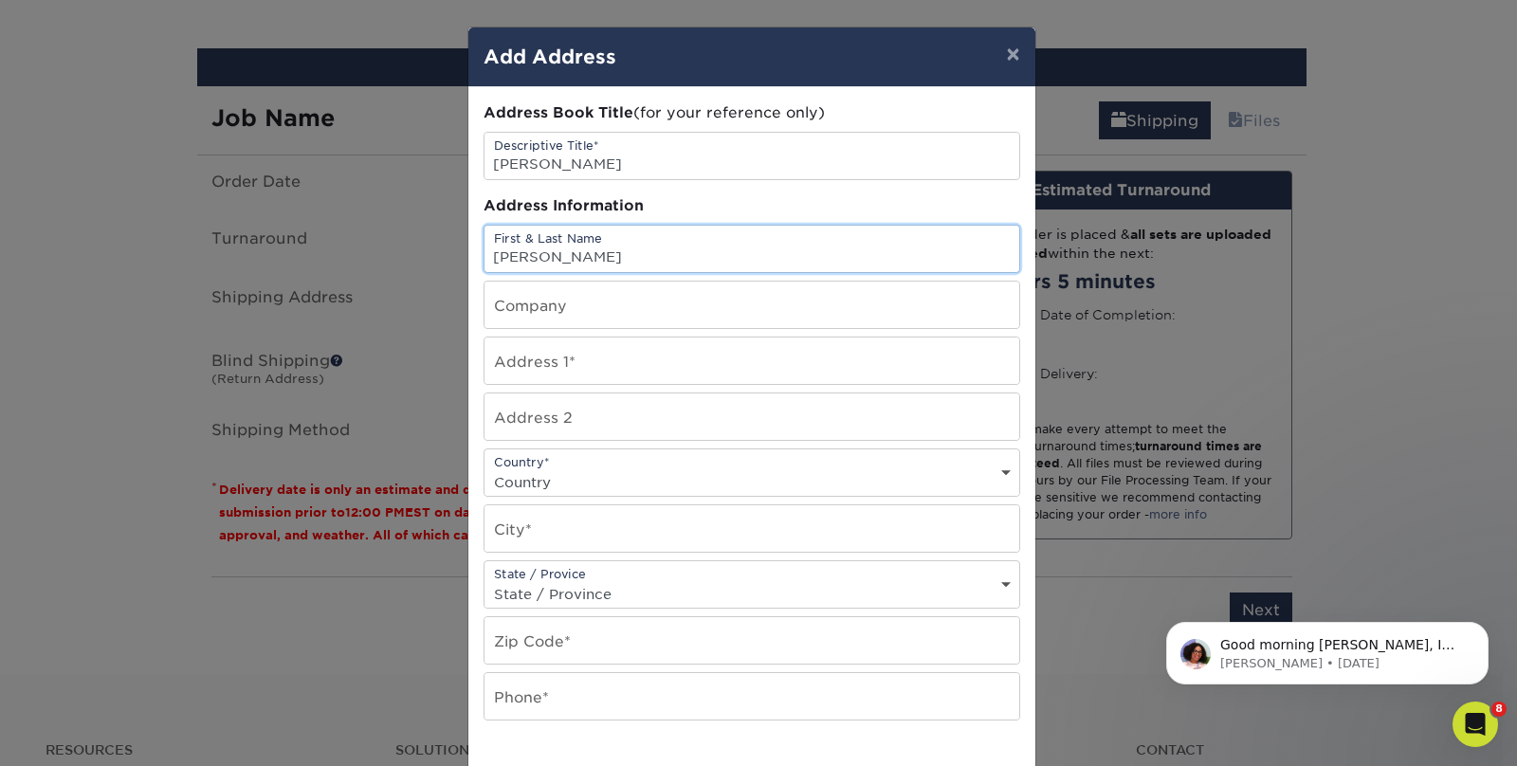
type input "[PERSON_NAME]"
type input "Piping Rock Health Products"
type input "2110 Smithtown Avenue"
select select "US"
type input "Ronkonkoma"
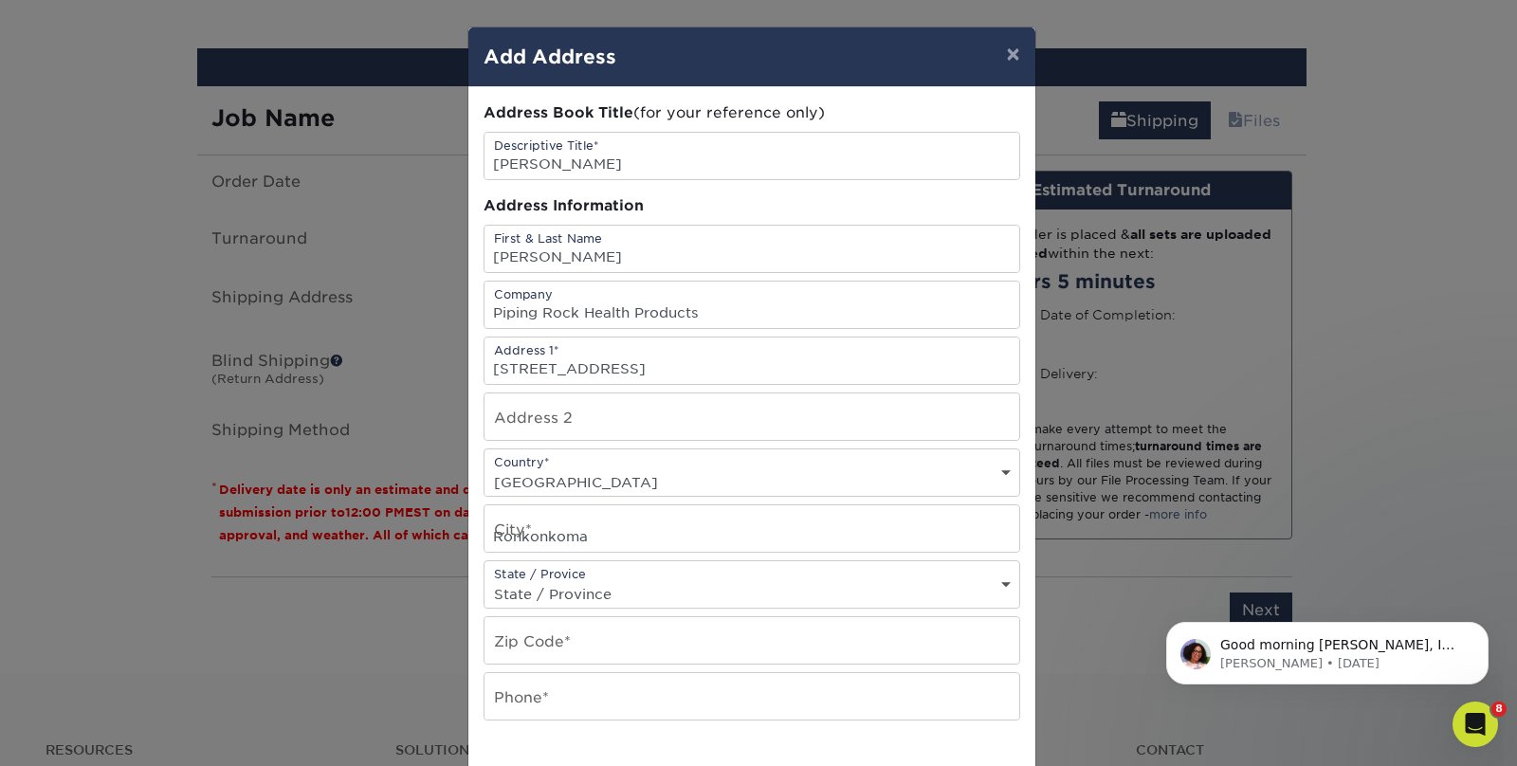
select select "NY"
type input "11779"
type input "6313752406"
click at [911, 742] on div "Address Book Title (for your reference only) Descriptive Title* Ivana Bentancou…" at bounding box center [752, 511] width 537 height 818
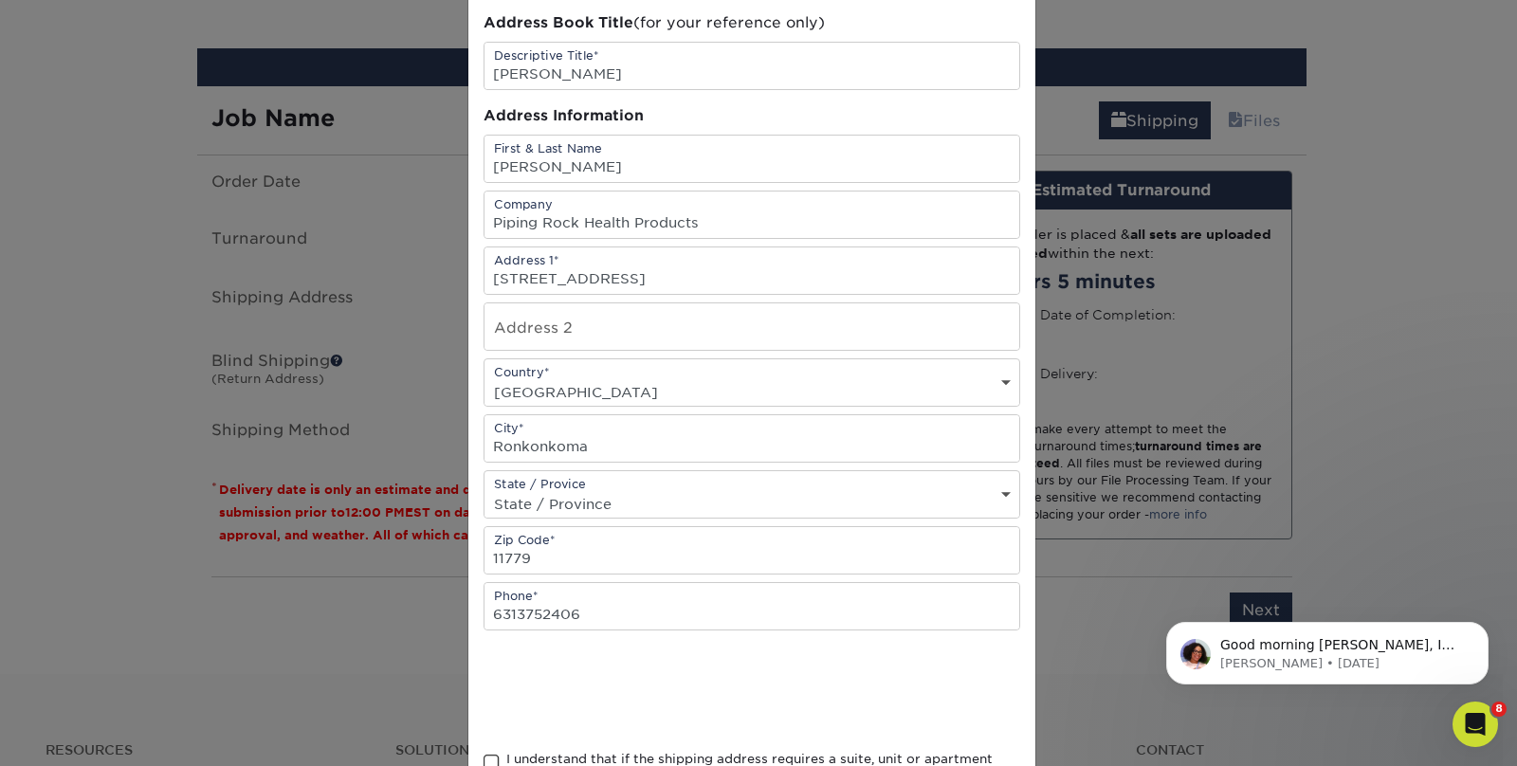
scroll to position [265, 0]
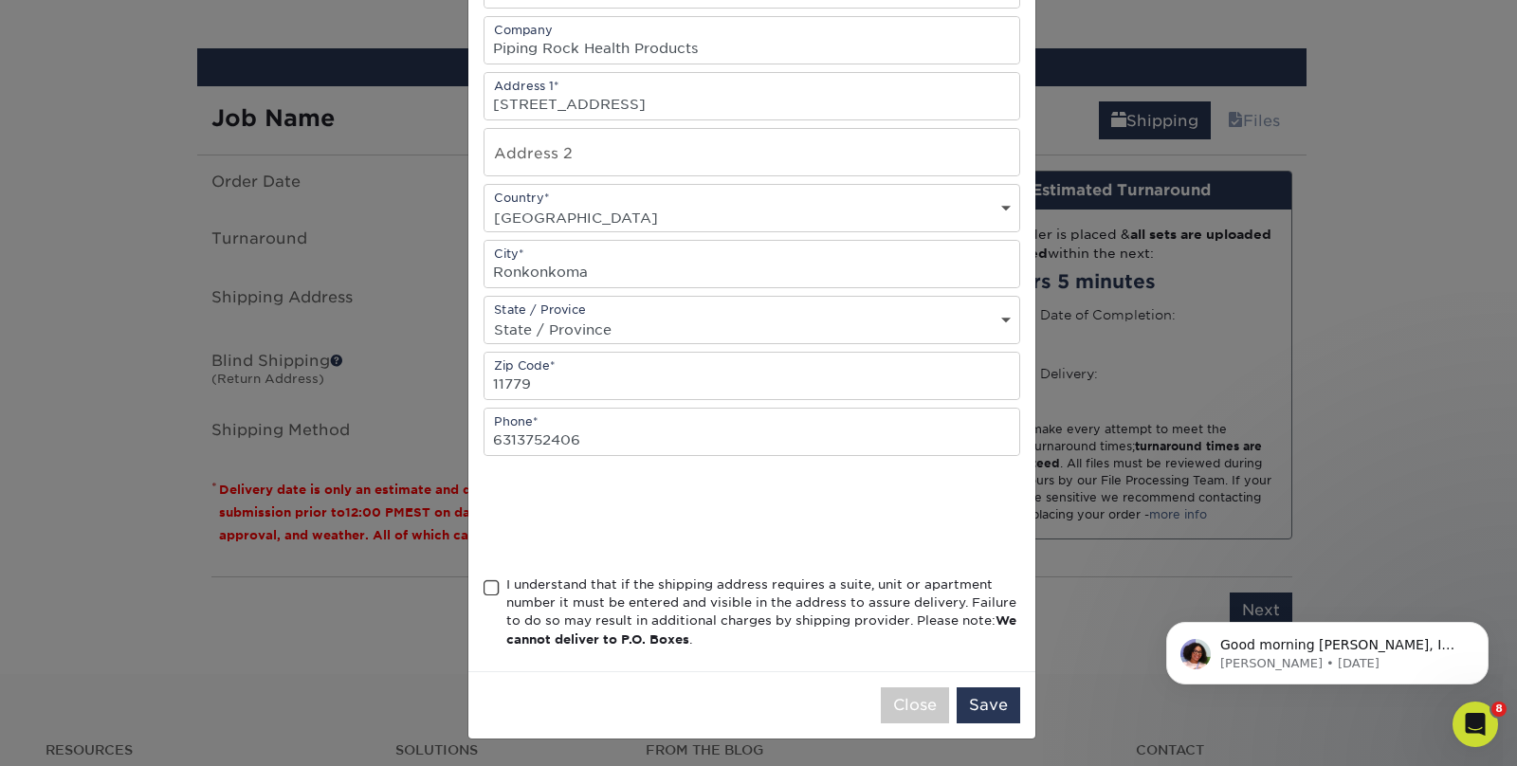
click at [484, 585] on span at bounding box center [492, 588] width 16 height 18
click at [0, 0] on input "I understand that if the shipping address requires a suite, unit or apartment n…" at bounding box center [0, 0] width 0 height 0
click at [1008, 711] on button "Save" at bounding box center [989, 706] width 64 height 36
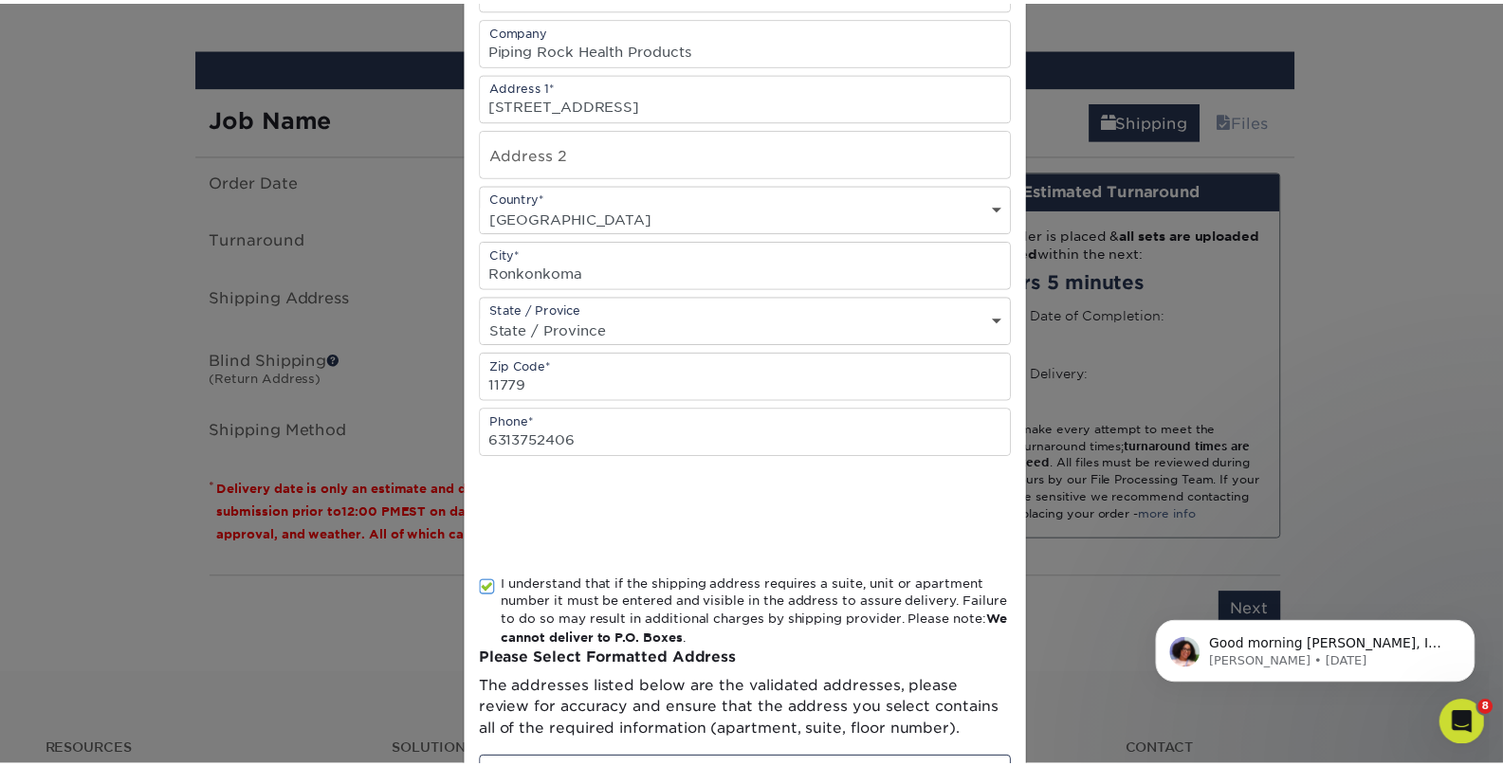
scroll to position [0, 0]
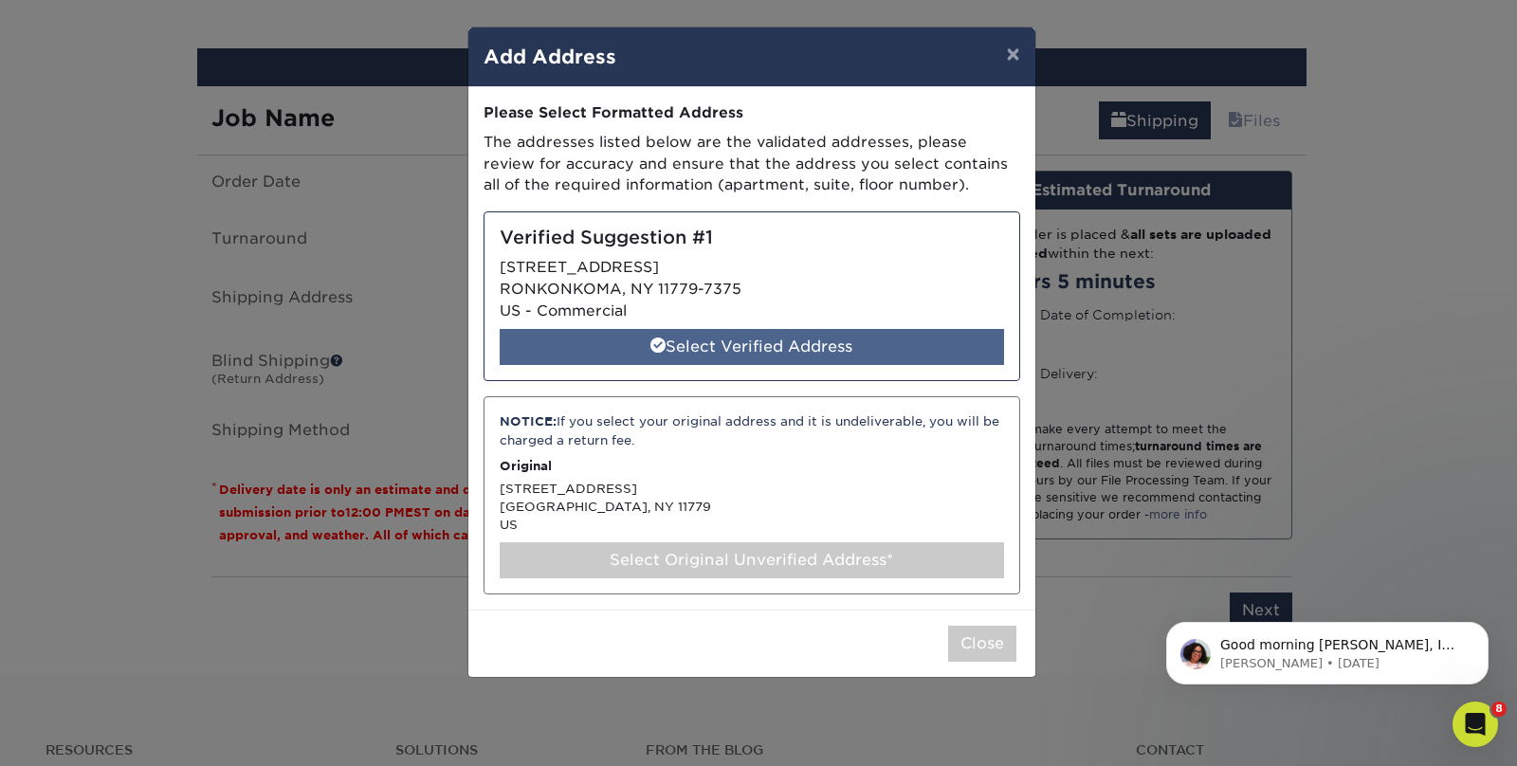
click at [765, 349] on div "Select Verified Address" at bounding box center [752, 347] width 505 height 36
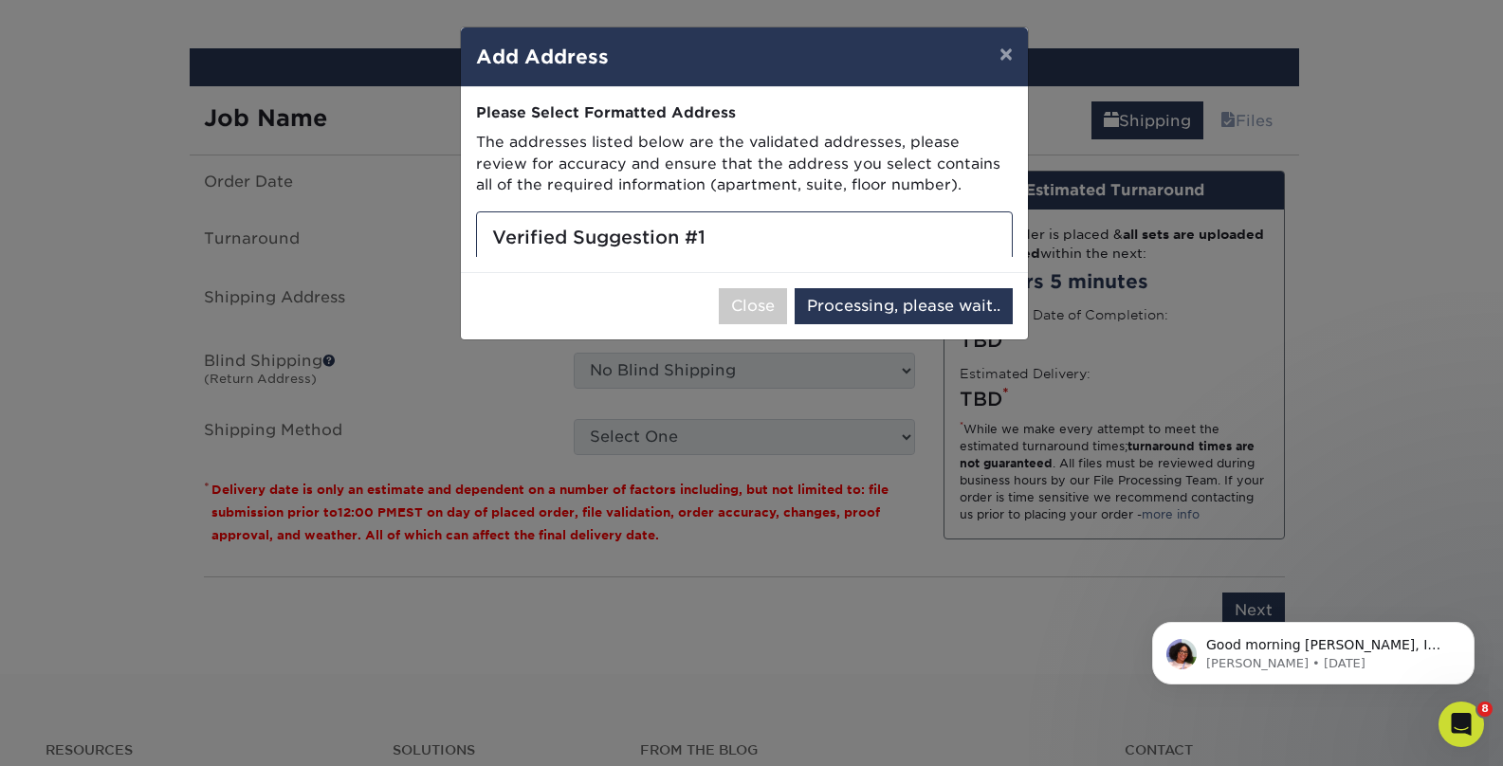
select select "286711"
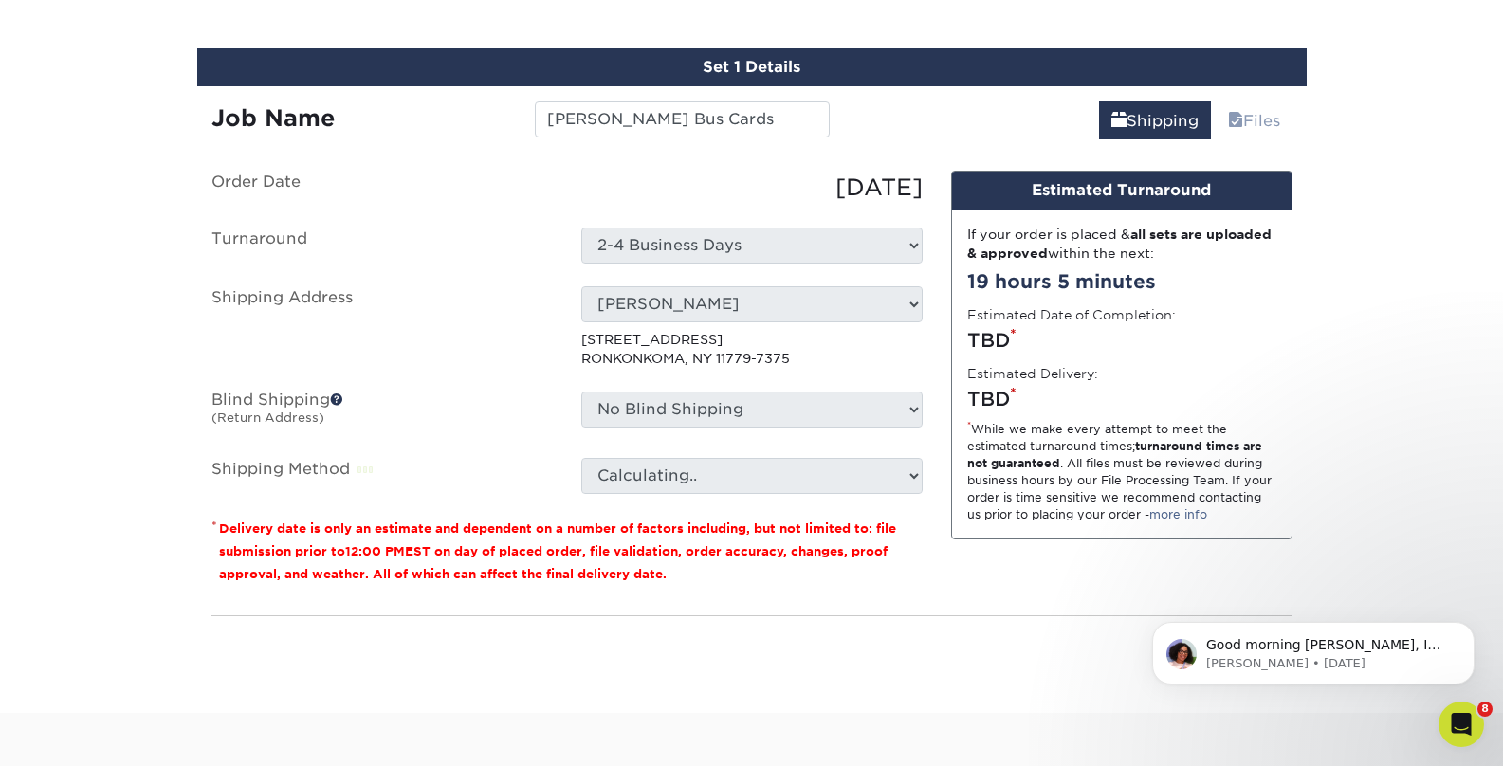
click at [487, 445] on ul "Order Date 10/06/2025 Turnaround Select One 2-4 Business Days 2 Day Next Busine…" at bounding box center [566, 332] width 711 height 323
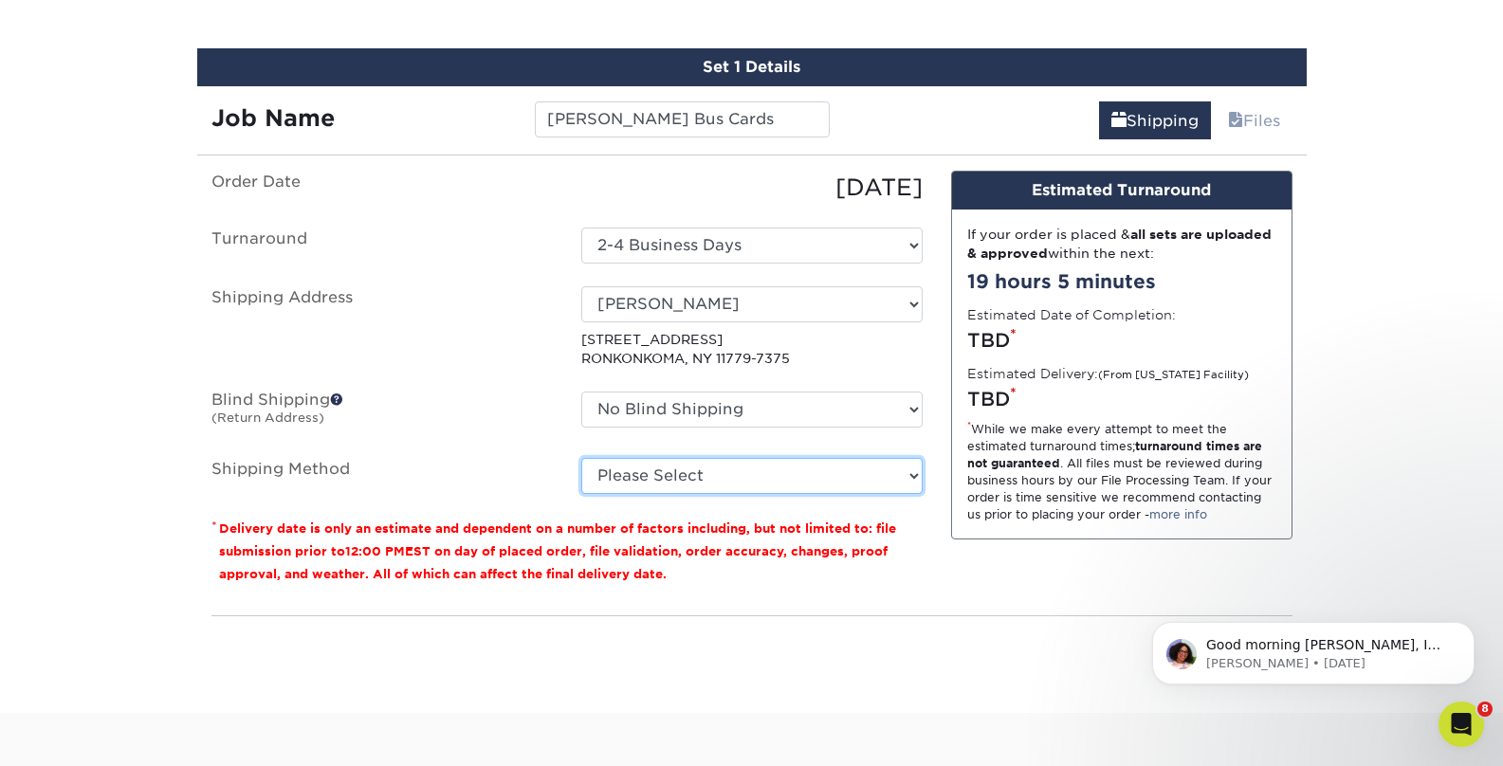
click at [676, 471] on select "Please Select Ground Shipping (+$7.84) 3 Day Shipping Service (+$15.36) 2 Day A…" at bounding box center [751, 476] width 341 height 36
select select "03"
click at [581, 458] on select "Please Select Ground Shipping (+$7.84) 3 Day Shipping Service (+$15.36) 2 Day A…" at bounding box center [751, 476] width 341 height 36
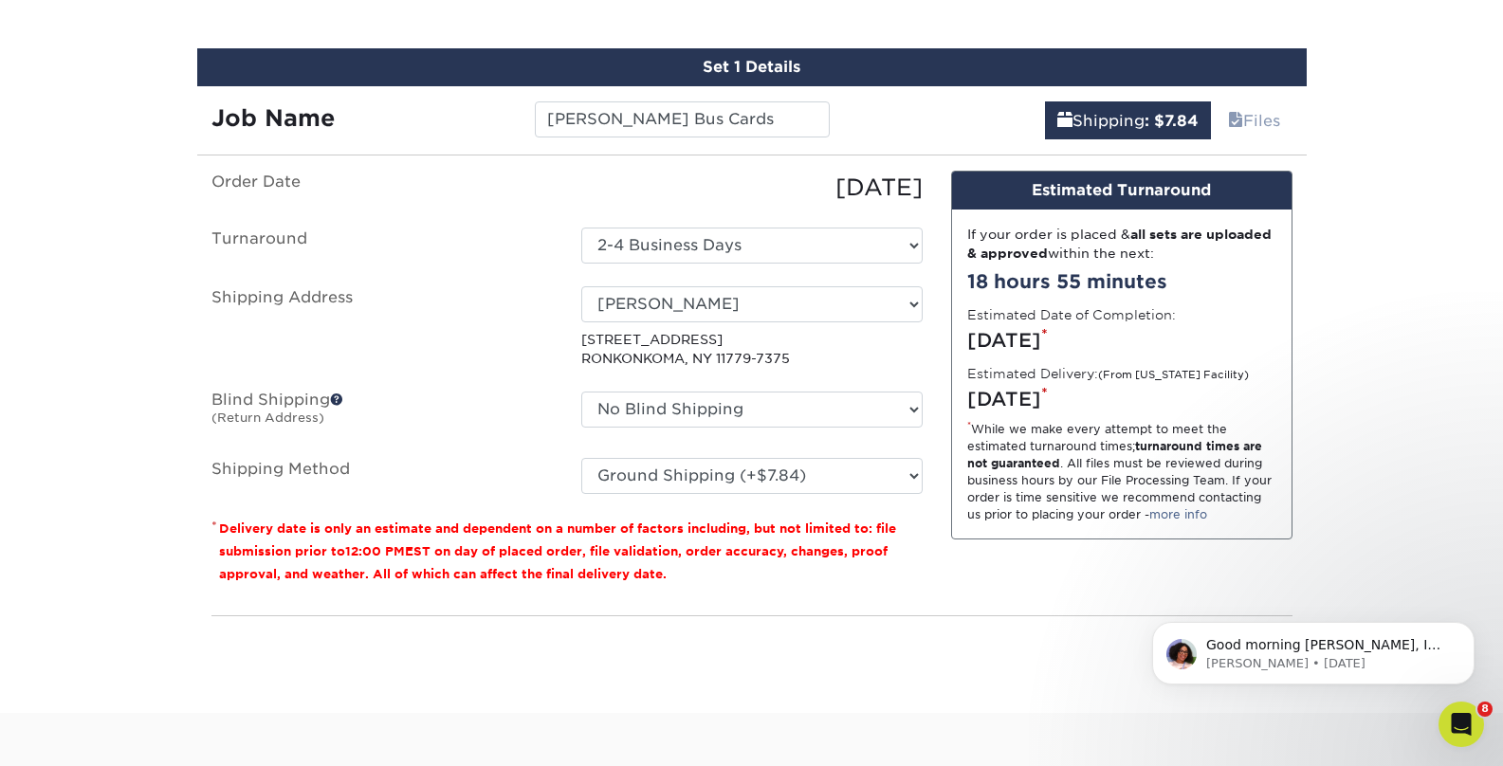
click at [966, 619] on div "Please enter job name and select desired turnaround time, shipping address and …" at bounding box center [751, 641] width 1081 height 52
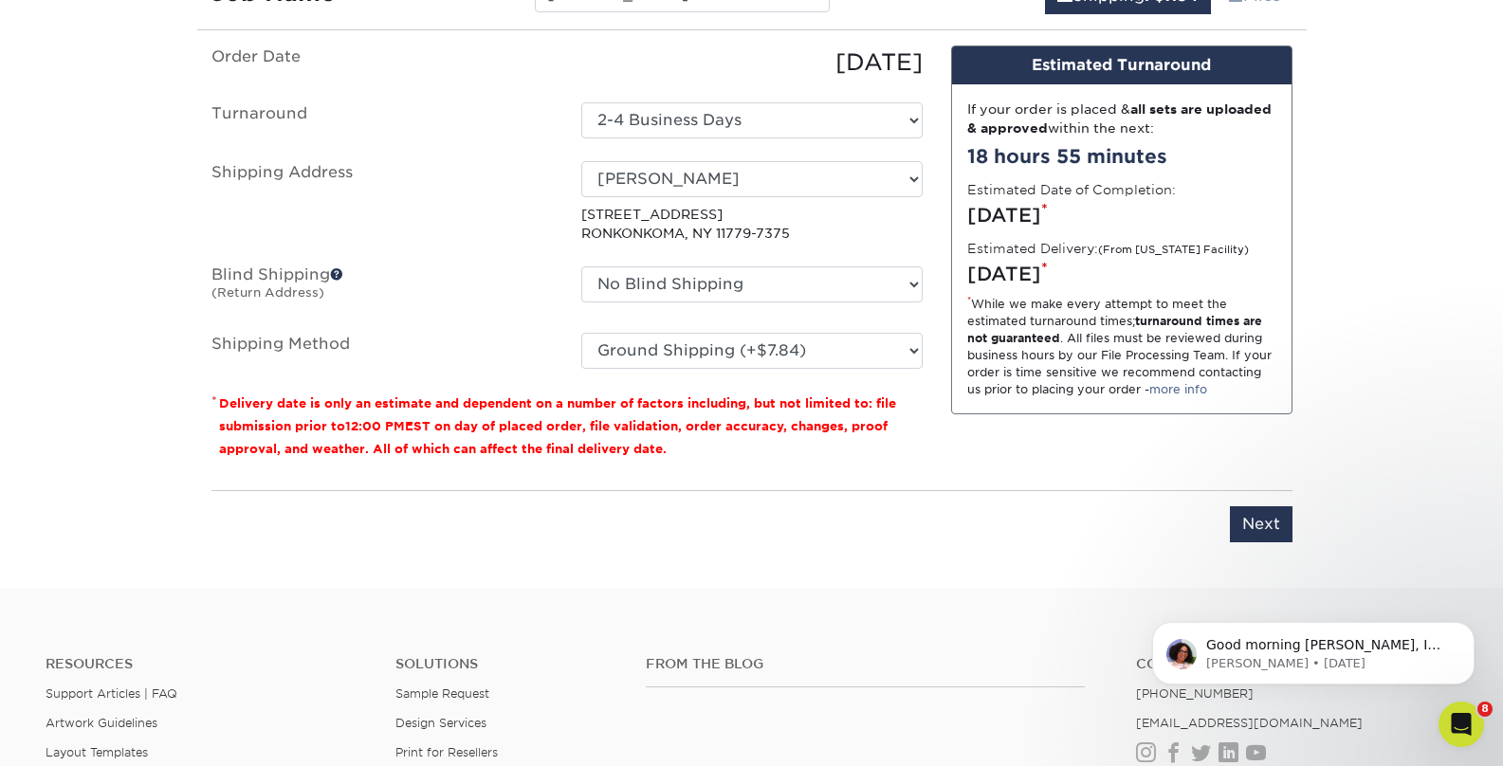
scroll to position [1481, 0]
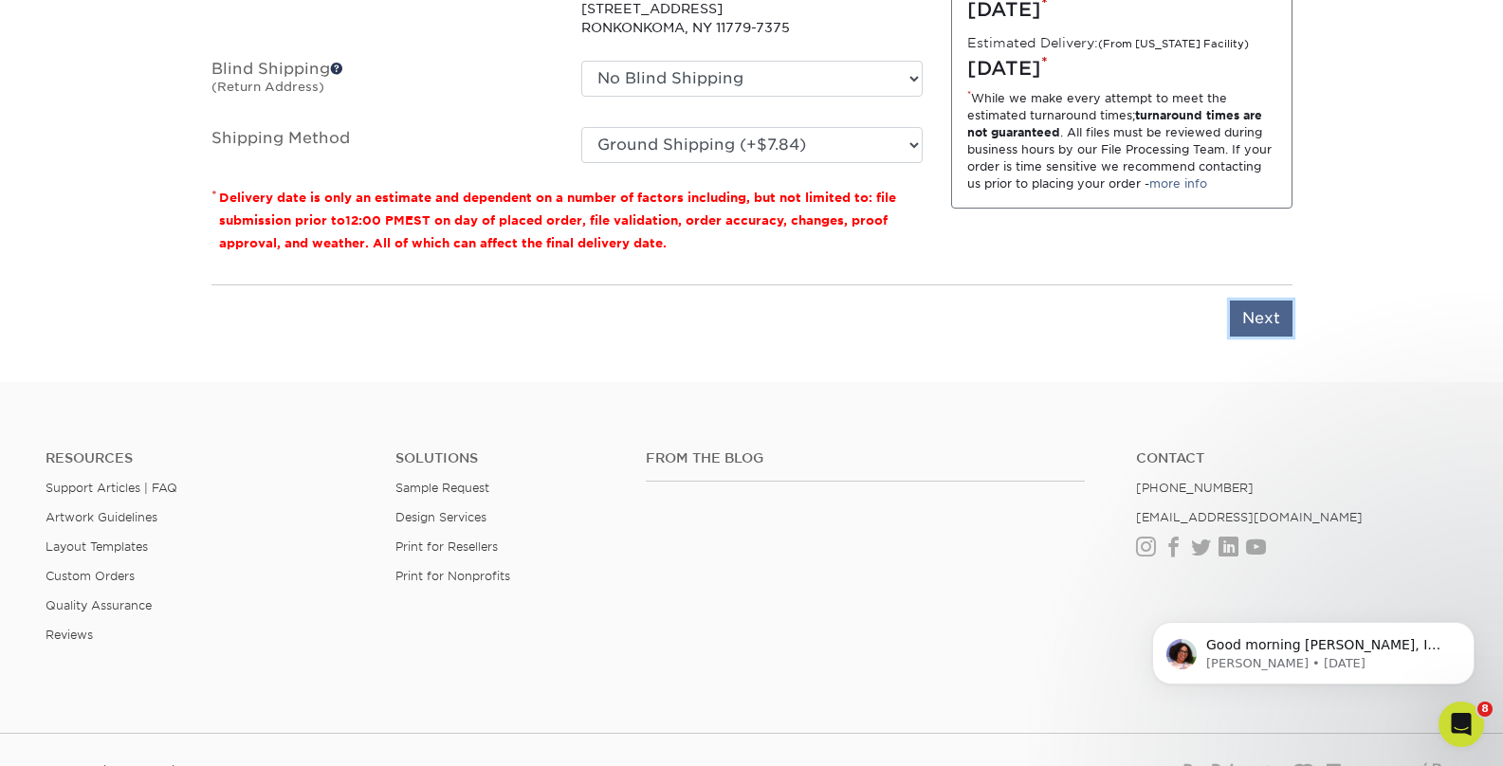
click at [1233, 321] on input "Next" at bounding box center [1261, 319] width 63 height 36
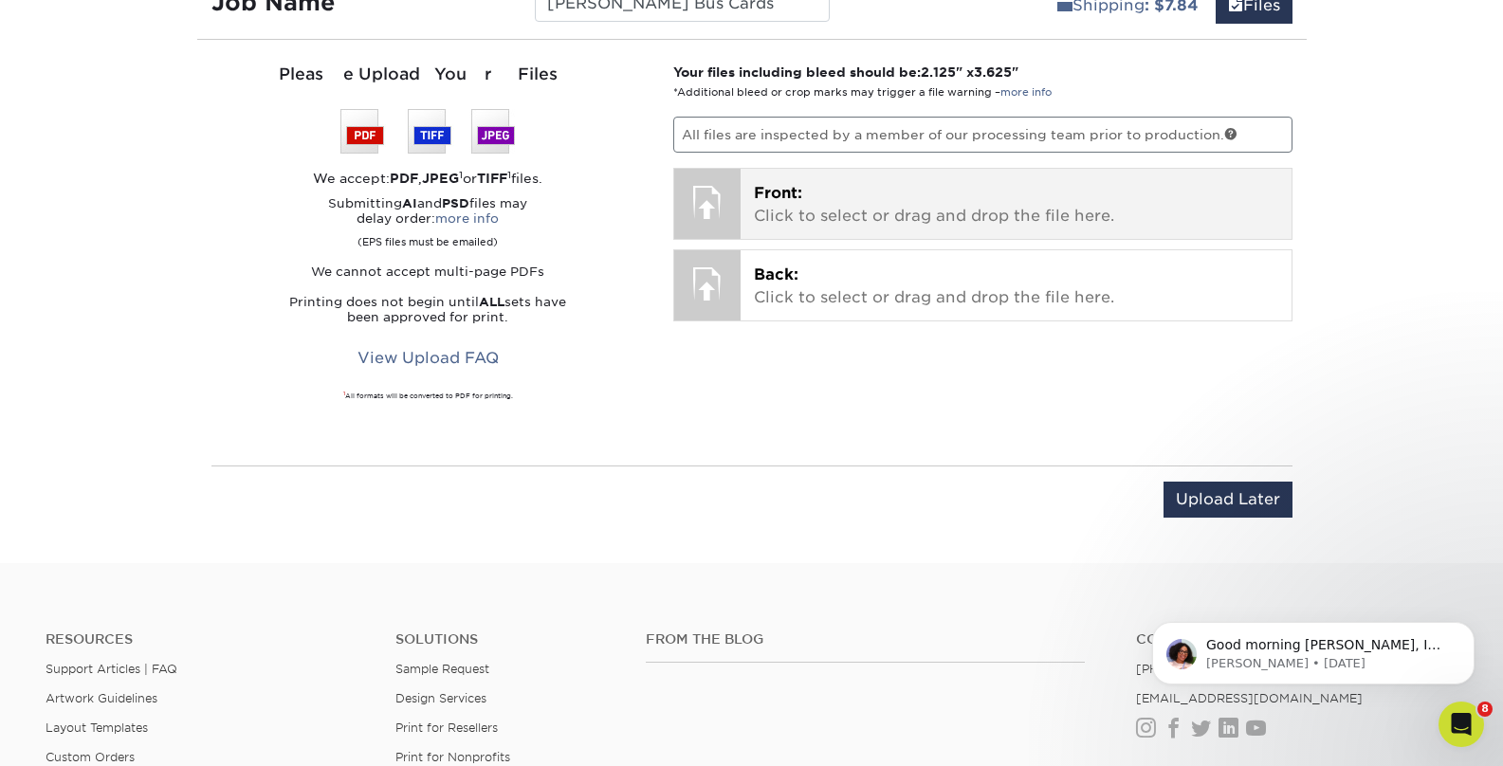
scroll to position [1117, 0]
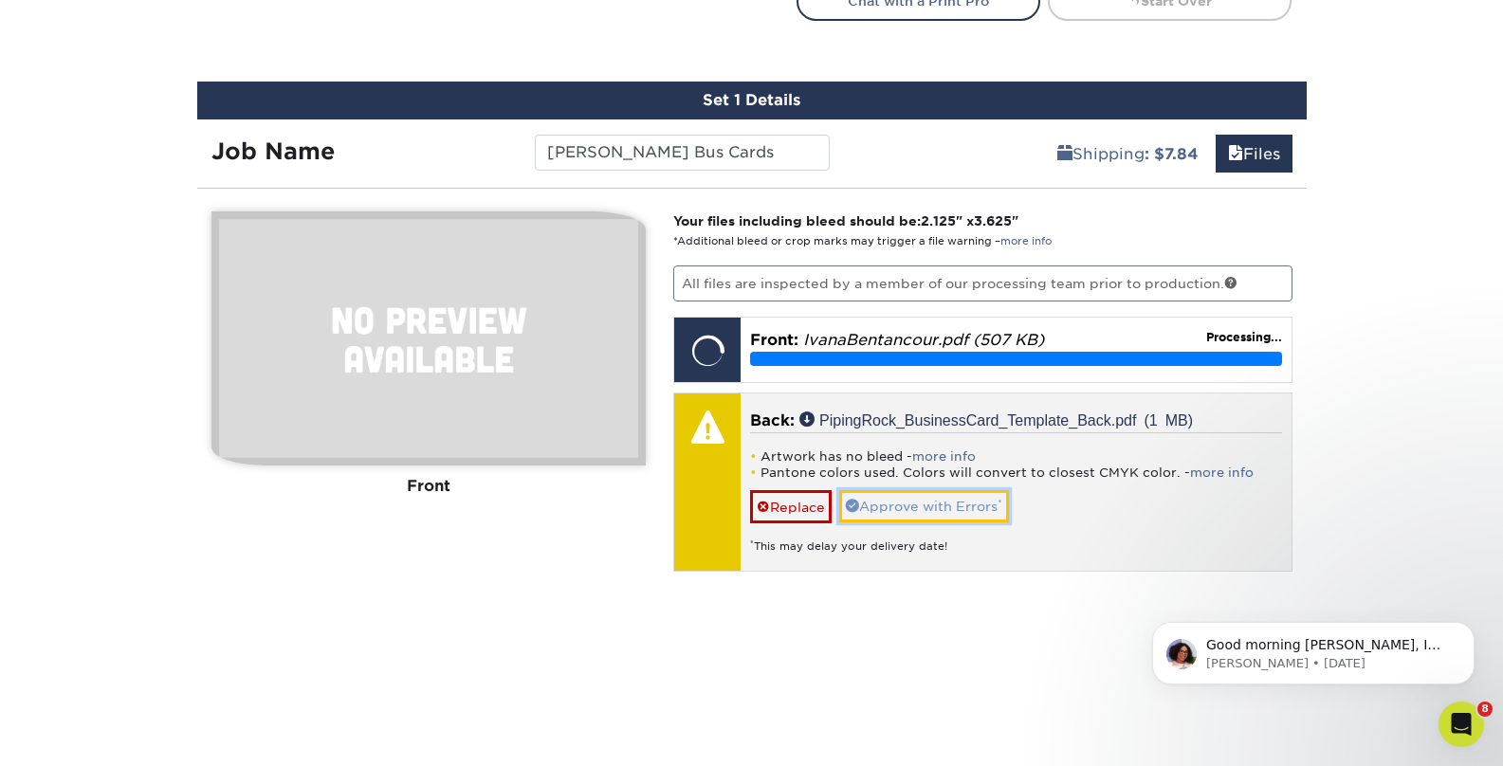
click at [952, 511] on link "Approve with Errors *" at bounding box center [924, 506] width 170 height 32
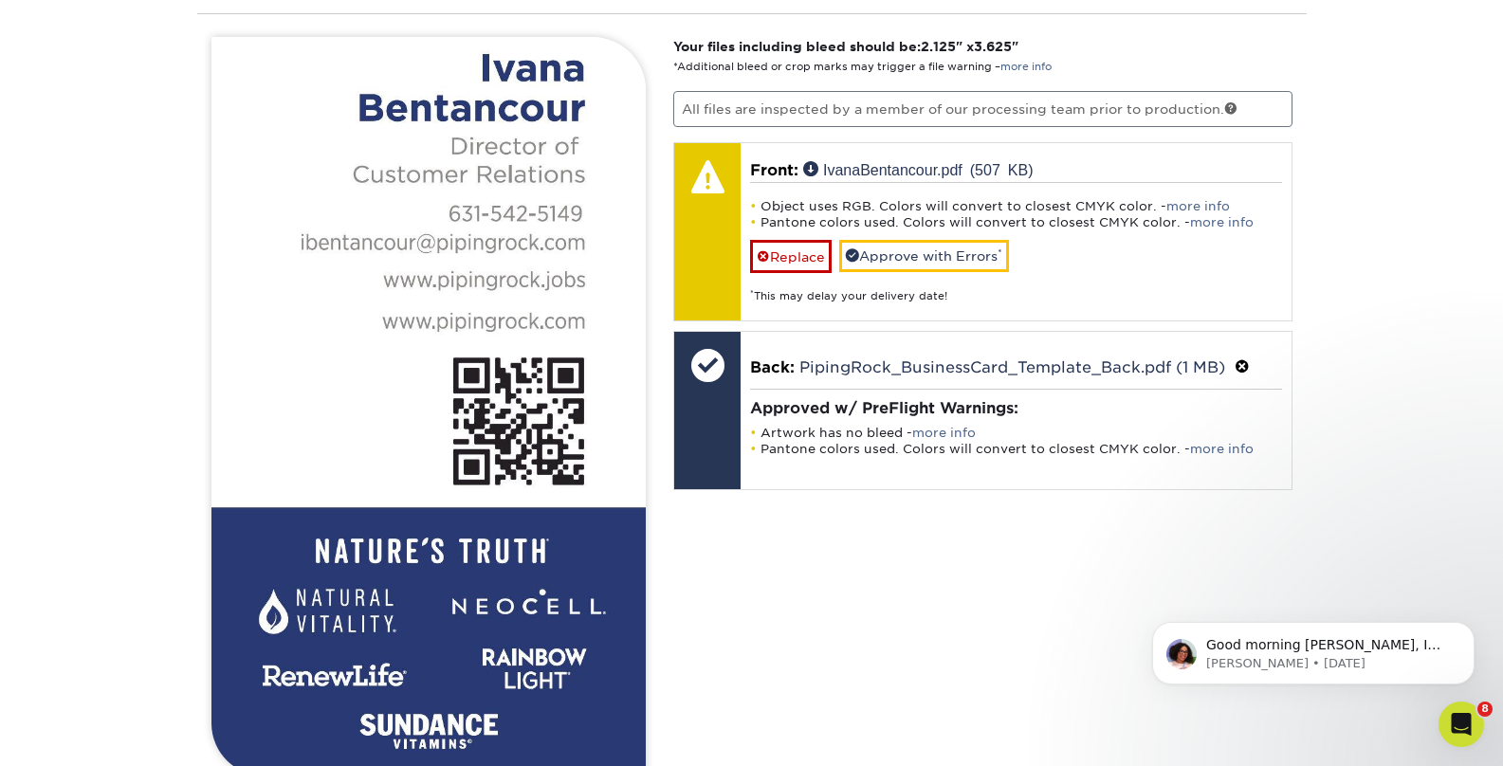
scroll to position [1456, 0]
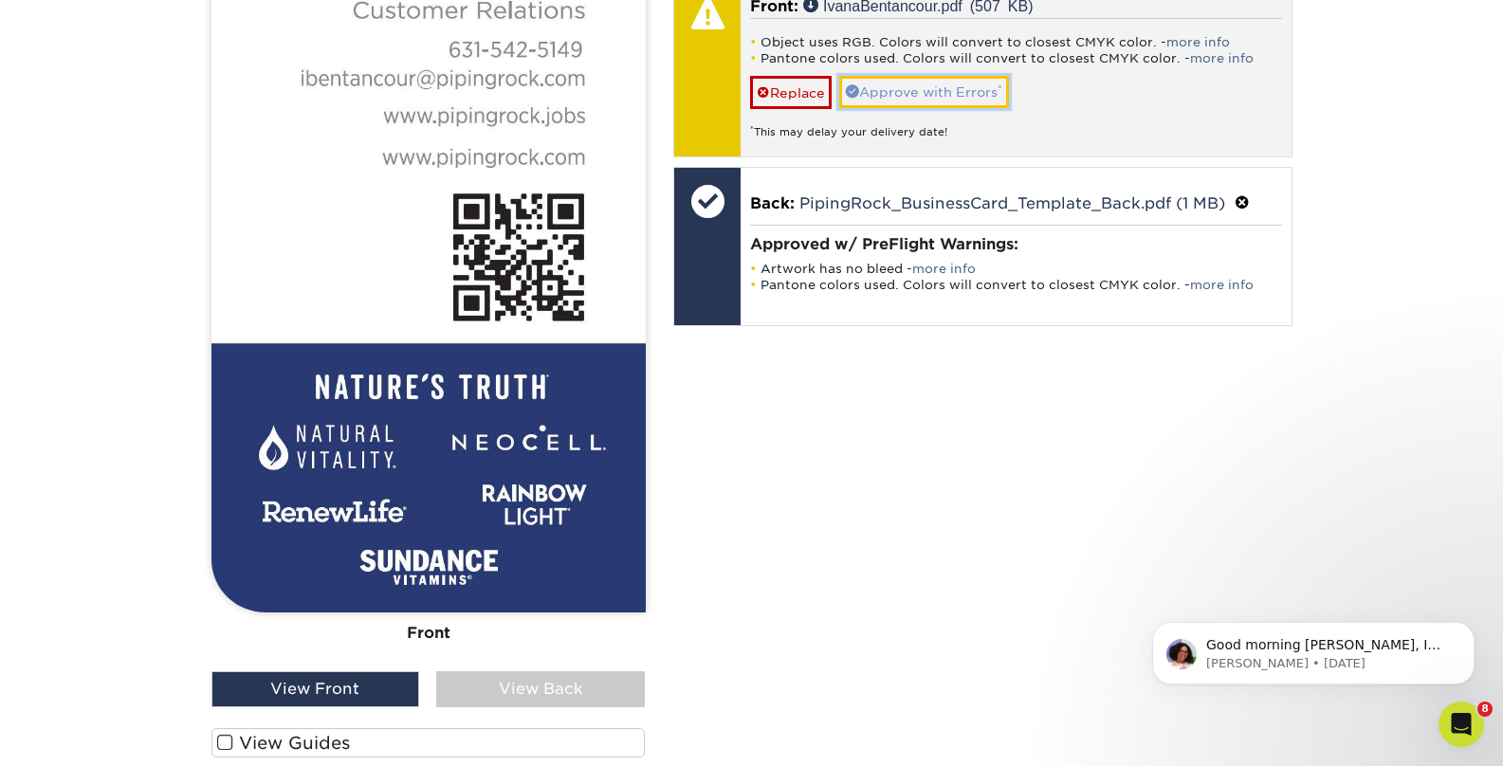
click at [931, 87] on link "Approve with Errors *" at bounding box center [924, 92] width 170 height 32
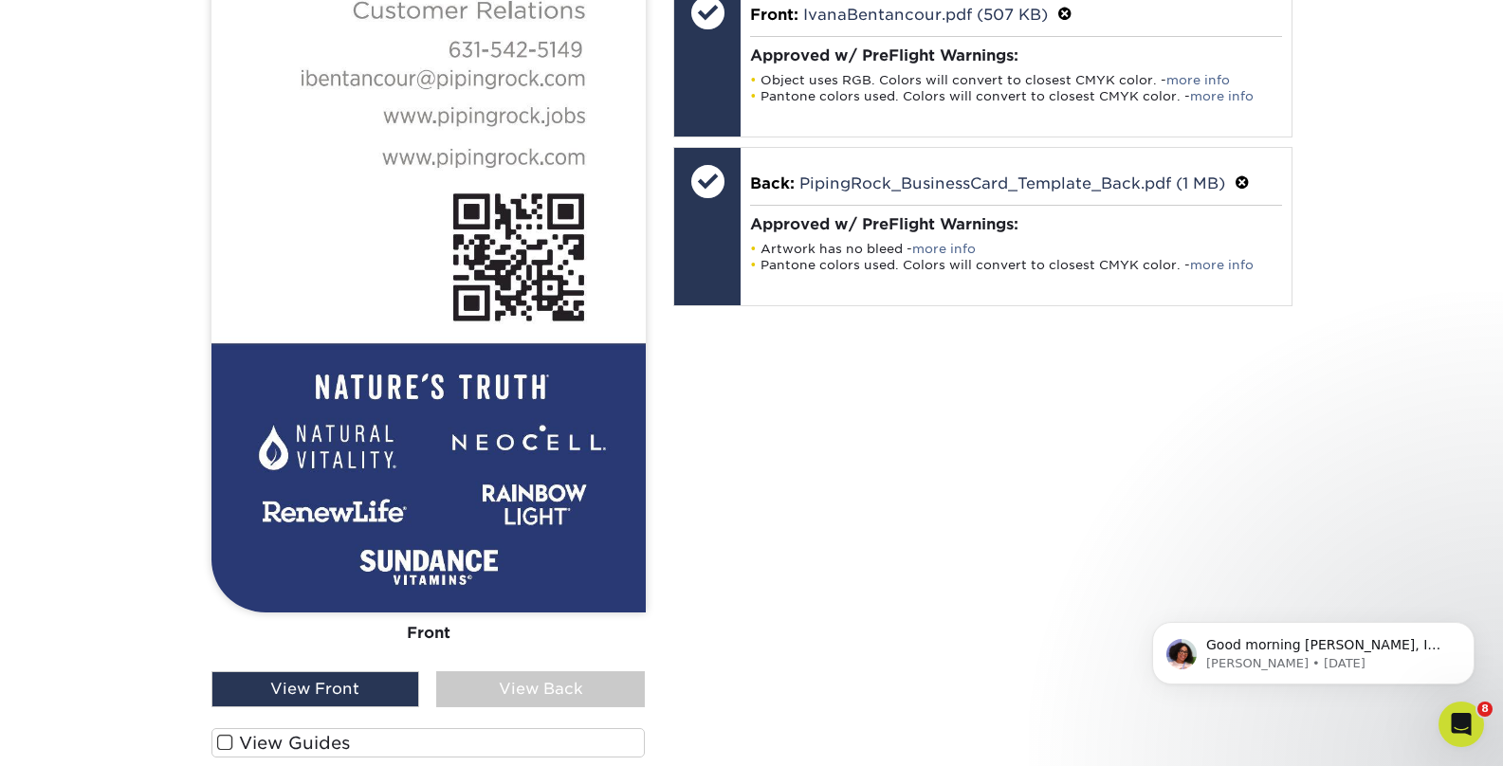
click at [557, 681] on div "View Back" at bounding box center [540, 689] width 209 height 36
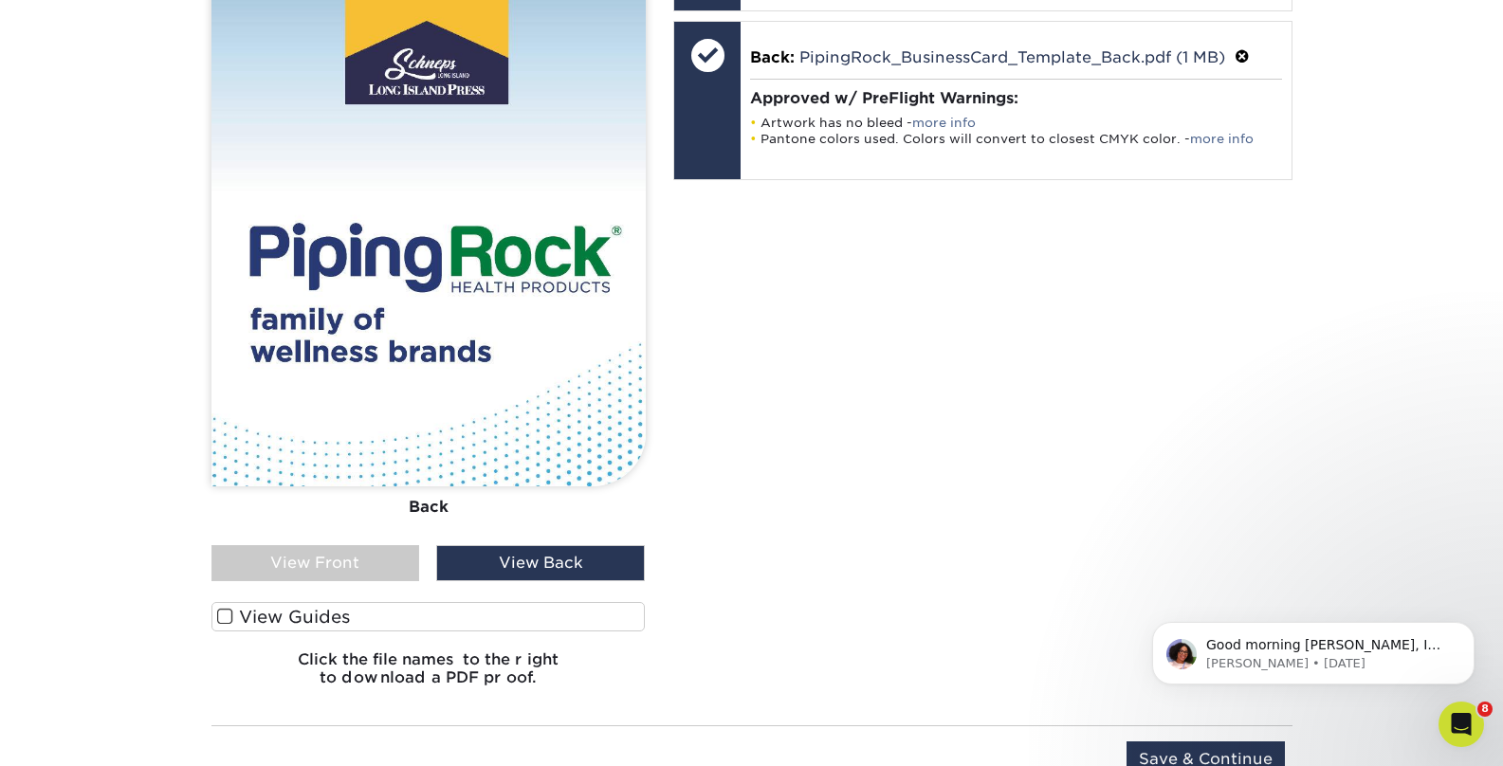
scroll to position [1598, 0]
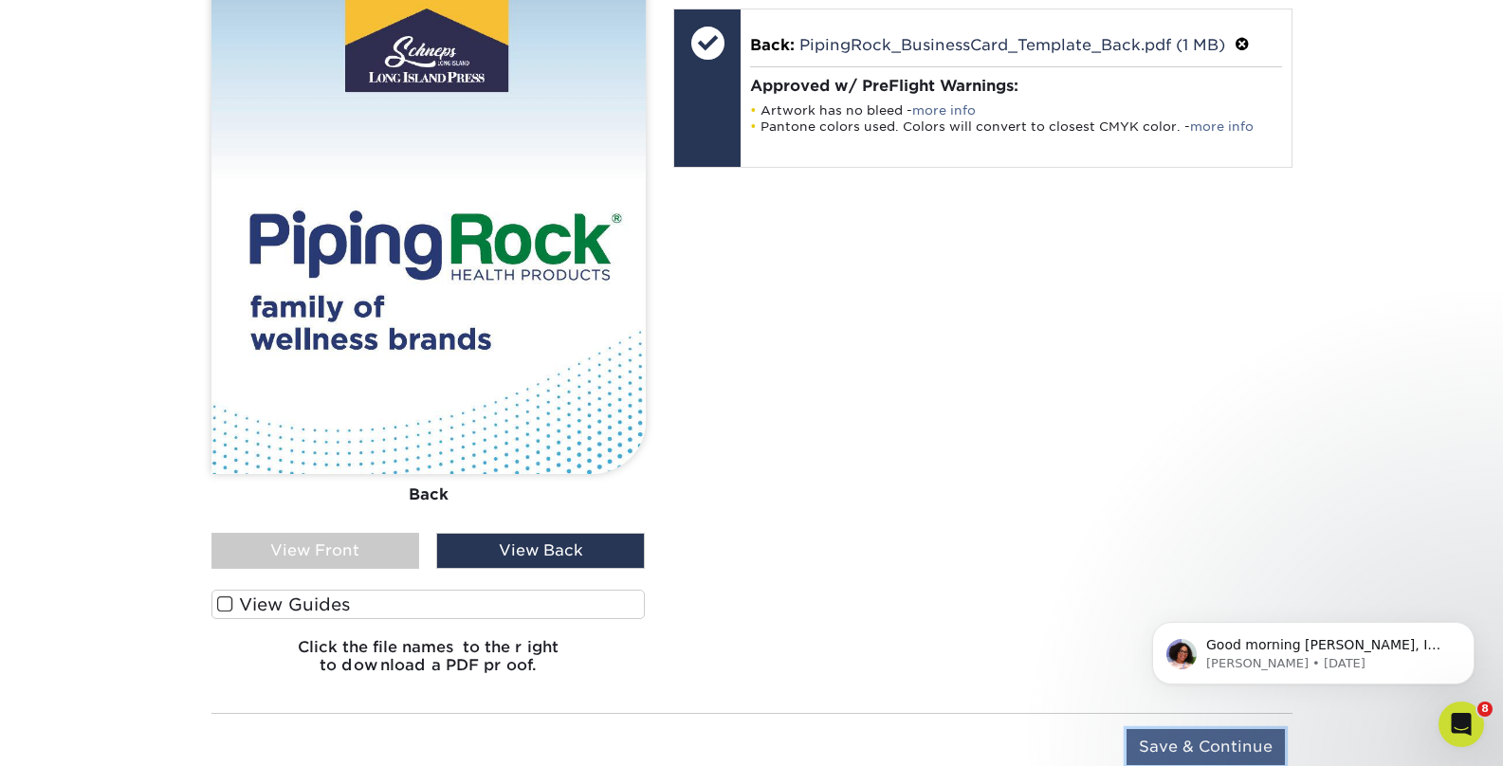
click at [1177, 744] on input "Save & Continue" at bounding box center [1206, 747] width 158 height 36
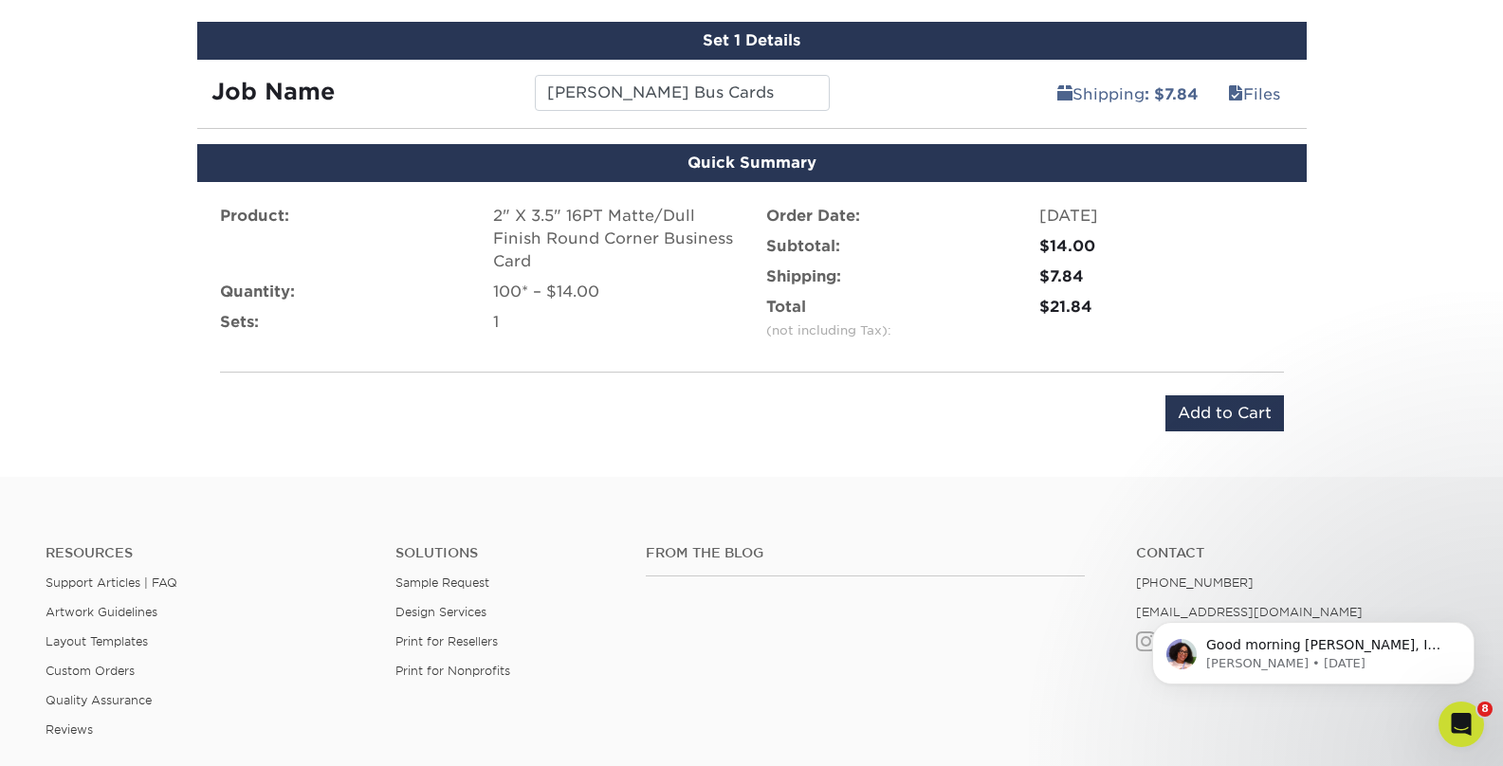
scroll to position [1166, 0]
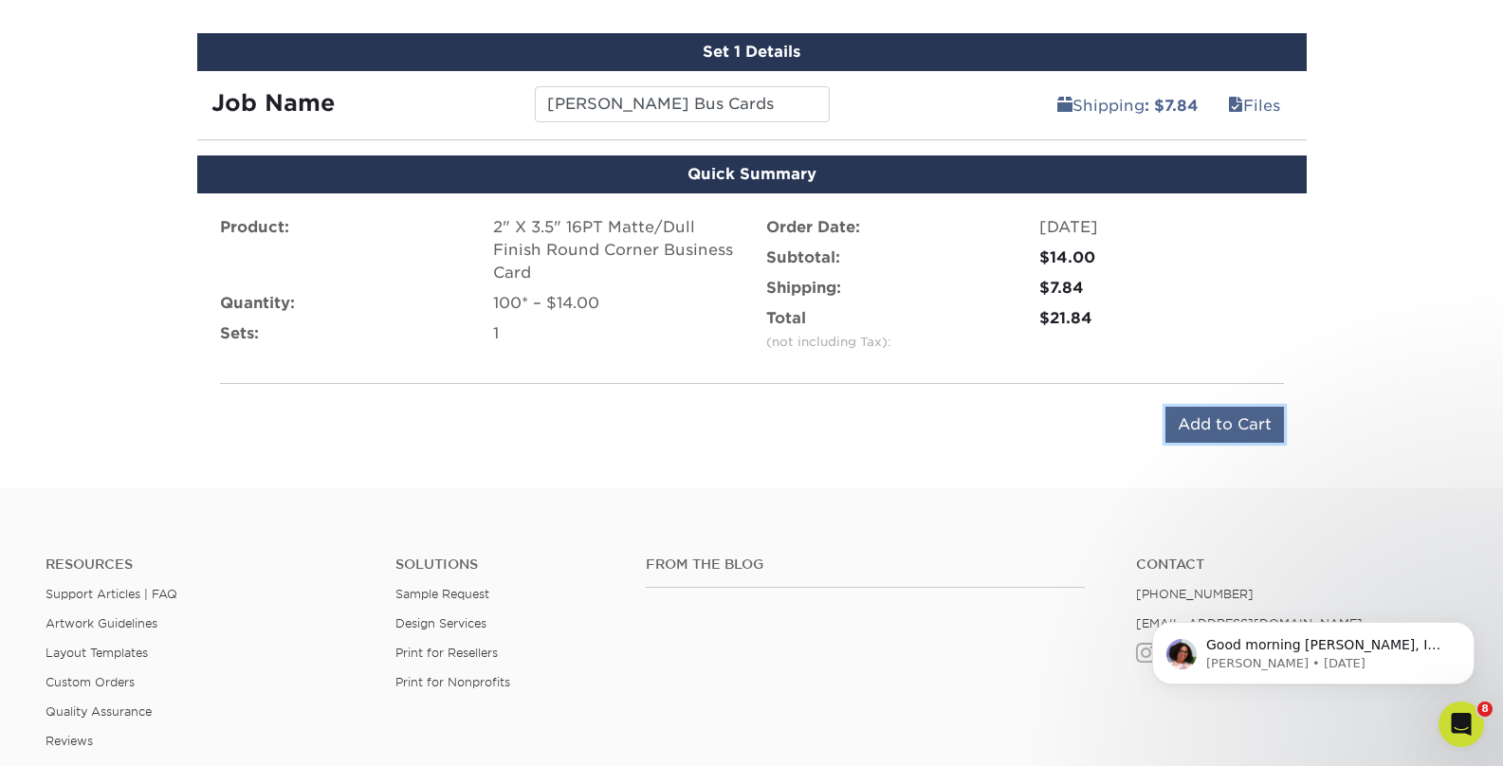
click at [1197, 421] on input "Add to Cart" at bounding box center [1225, 425] width 119 height 36
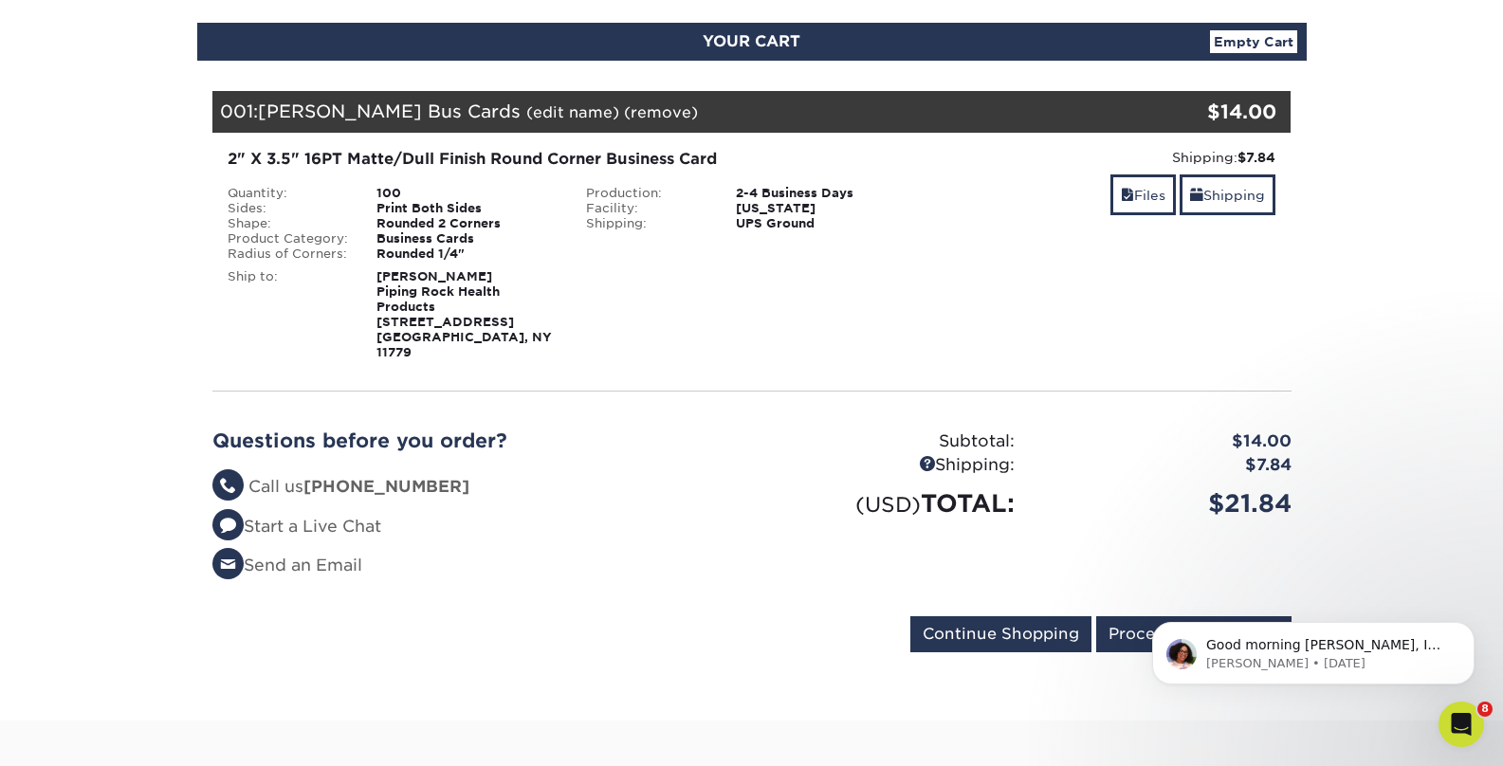
click at [1119, 593] on div "Questions before you order? Questions? Call us (888) 822-5815 Start a Live Chat…" at bounding box center [752, 512] width 1108 height 210
click at [1129, 616] on input "Proceed to Checkout" at bounding box center [1193, 634] width 195 height 36
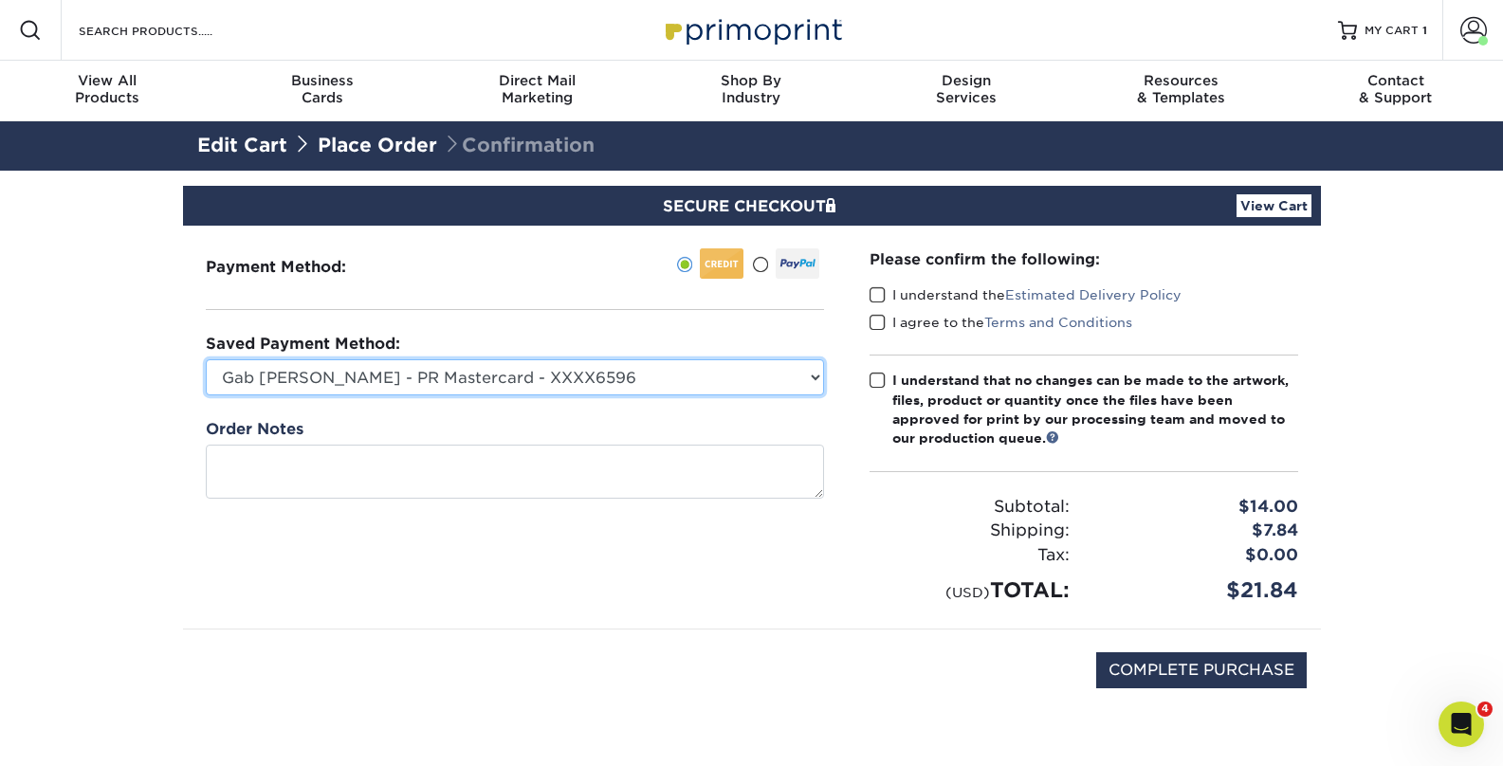
click at [630, 381] on select "Gab Carrillo - PR Mastercard - XXXX6596 Accounting Corp CC - XXXX4846 MasterCar…" at bounding box center [515, 377] width 618 height 36
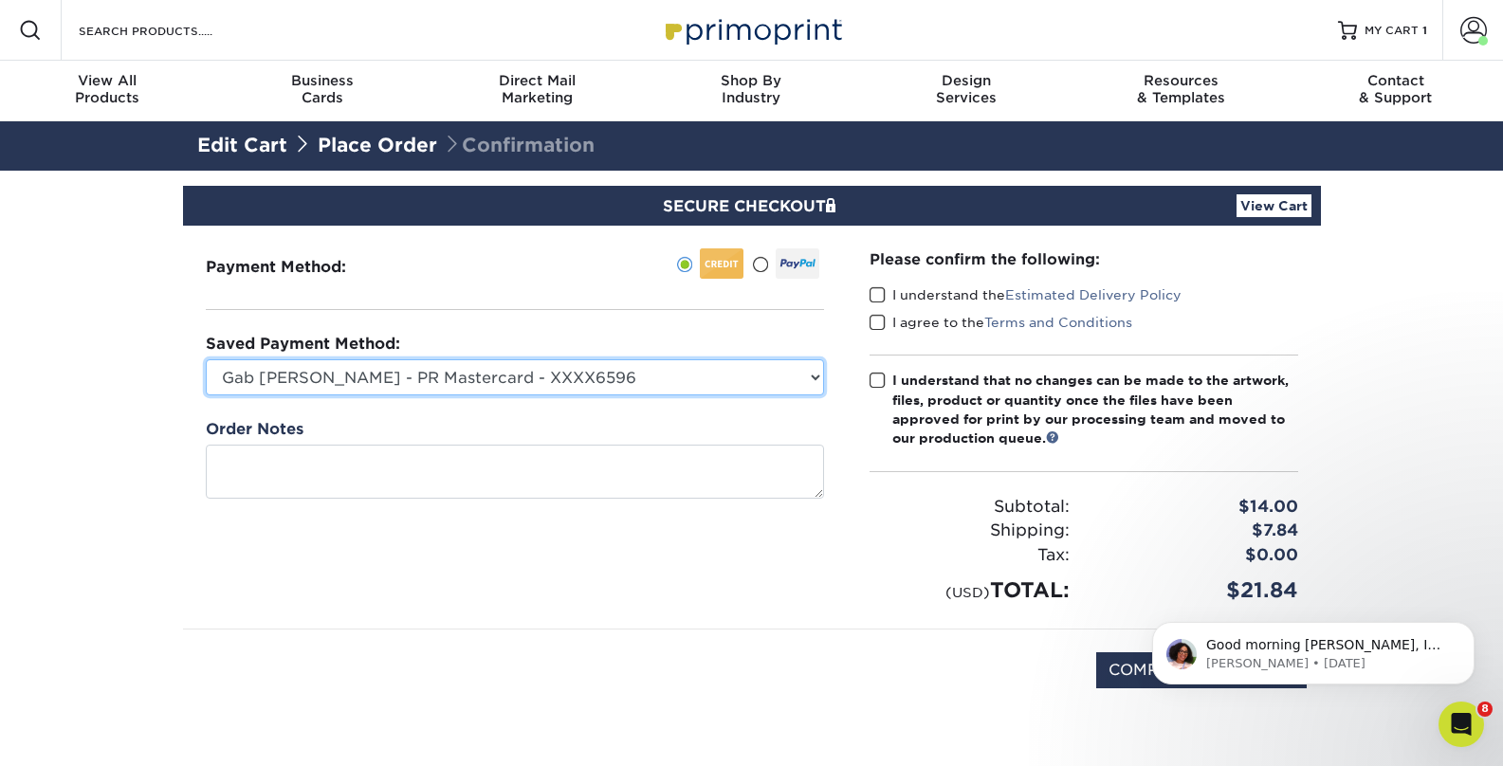
select select "74586"
click at [206, 359] on select "Gab Carrillo - PR Mastercard - XXXX6596 Accounting Corp CC - XXXX4846 MasterCar…" at bounding box center [515, 377] width 618 height 36
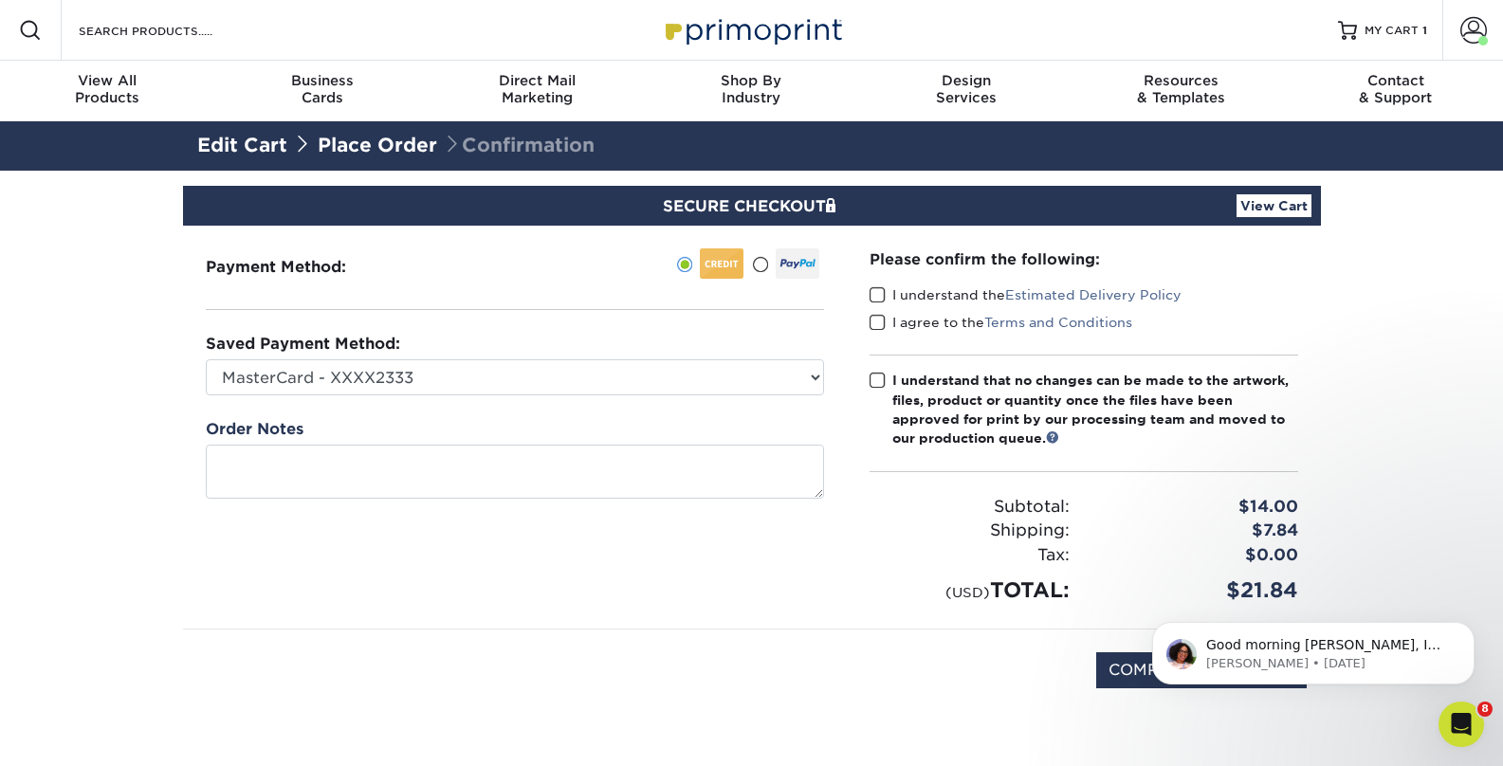
drag, startPoint x: 787, startPoint y: 584, endPoint x: 817, endPoint y: 524, distance: 66.6
click at [787, 581] on div "Payment Method:" at bounding box center [515, 427] width 664 height 403
click at [871, 369] on div "Please confirm the following: I understand the Estimated Delivery Policy I agre…" at bounding box center [1084, 427] width 429 height 358
click at [872, 378] on span at bounding box center [878, 381] width 16 height 18
click at [0, 0] on input "I understand that no changes can be made to the artwork, files, product or quan…" at bounding box center [0, 0] width 0 height 0
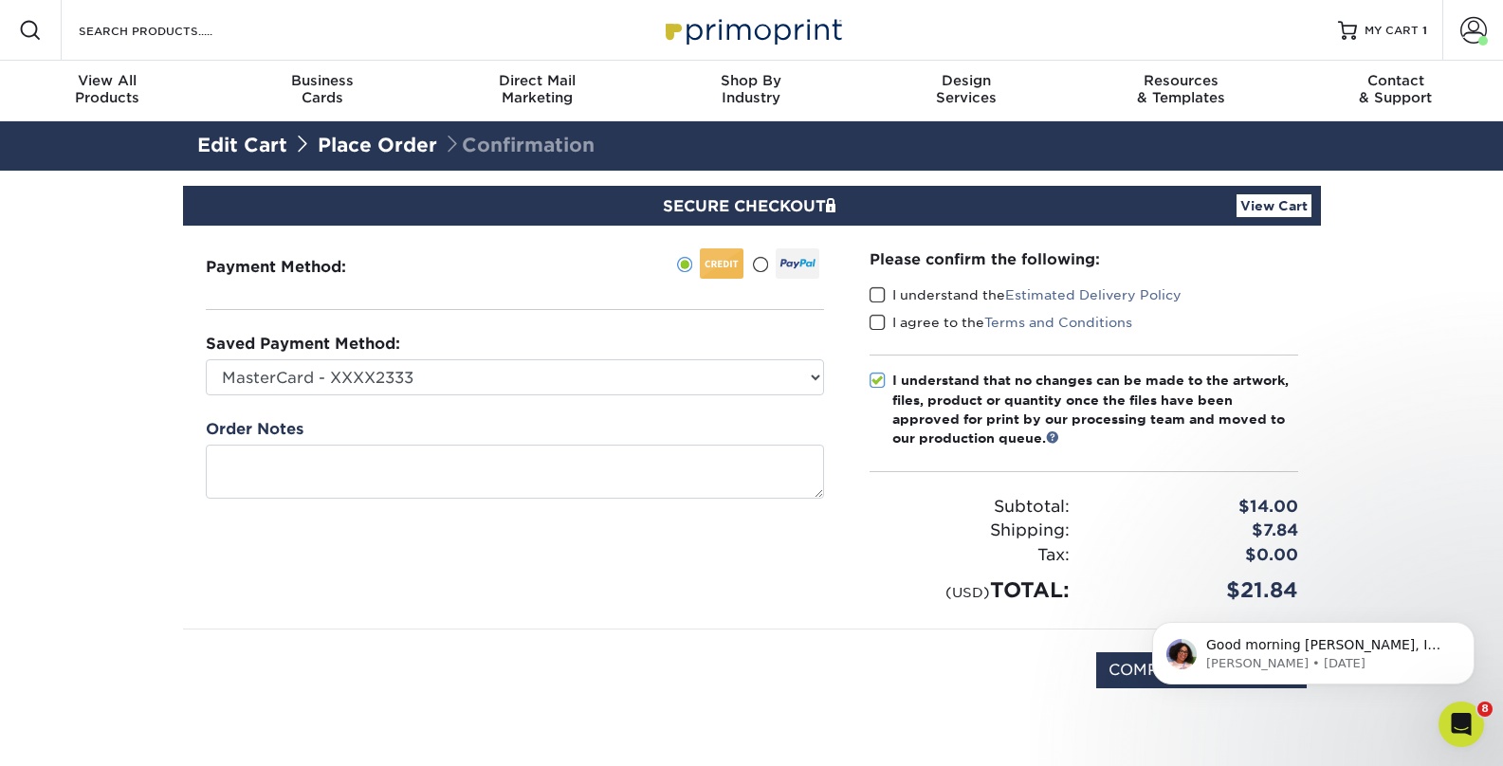
click at [870, 317] on span at bounding box center [878, 323] width 16 height 18
click at [0, 0] on input "I agree to the Terms and Conditions" at bounding box center [0, 0] width 0 height 0
click at [881, 284] on div "Please confirm the following: I understand the Estimated Delivery Policy I agre…" at bounding box center [1084, 427] width 429 height 358
click at [877, 290] on span at bounding box center [878, 295] width 16 height 18
click at [0, 0] on input "I understand the Estimated Delivery Policy" at bounding box center [0, 0] width 0 height 0
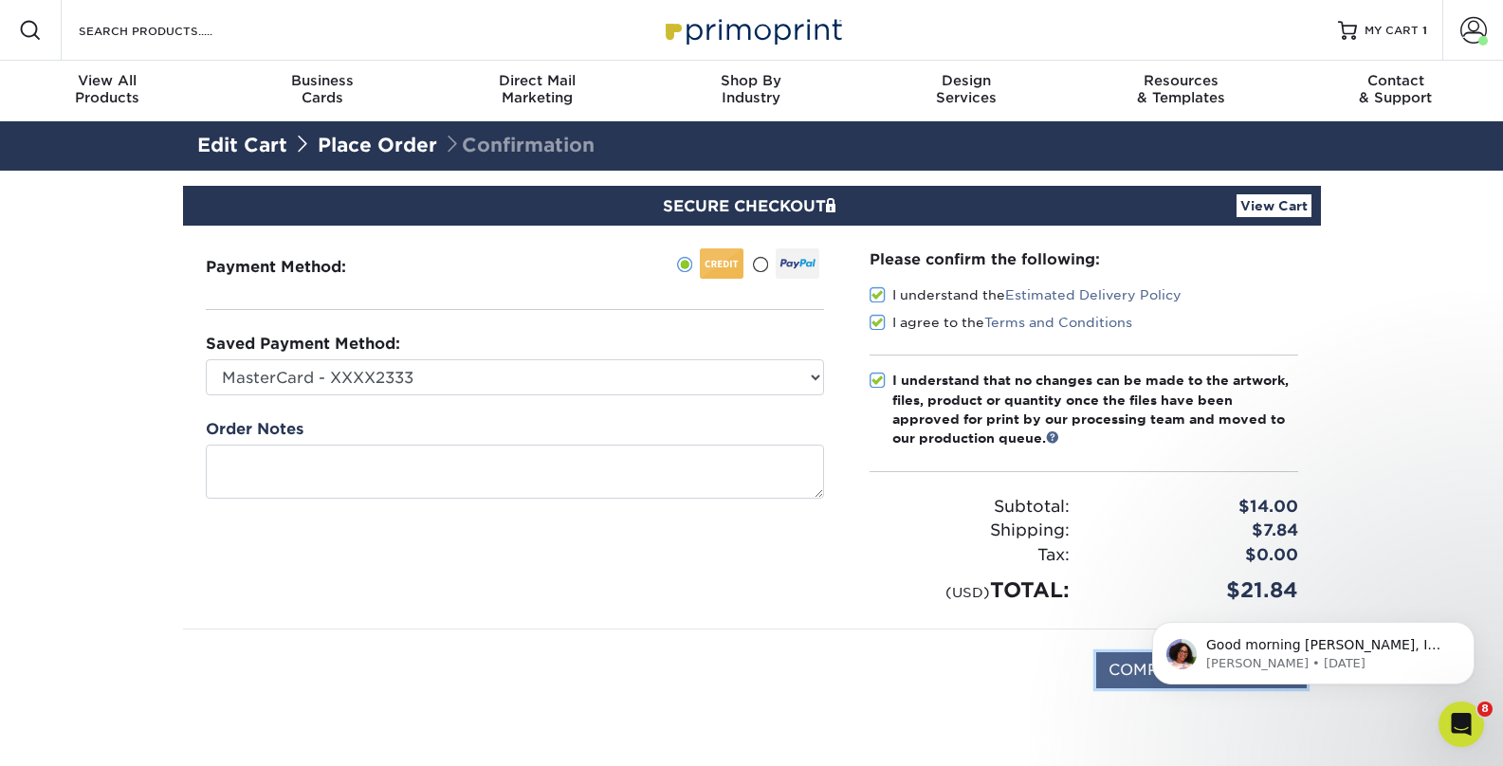
click at [1117, 670] on input "COMPLETE PURCHASE" at bounding box center [1201, 670] width 211 height 36
type input "PROCESSING, PLEASE WAIT..."
